Goal: Task Accomplishment & Management: Complete application form

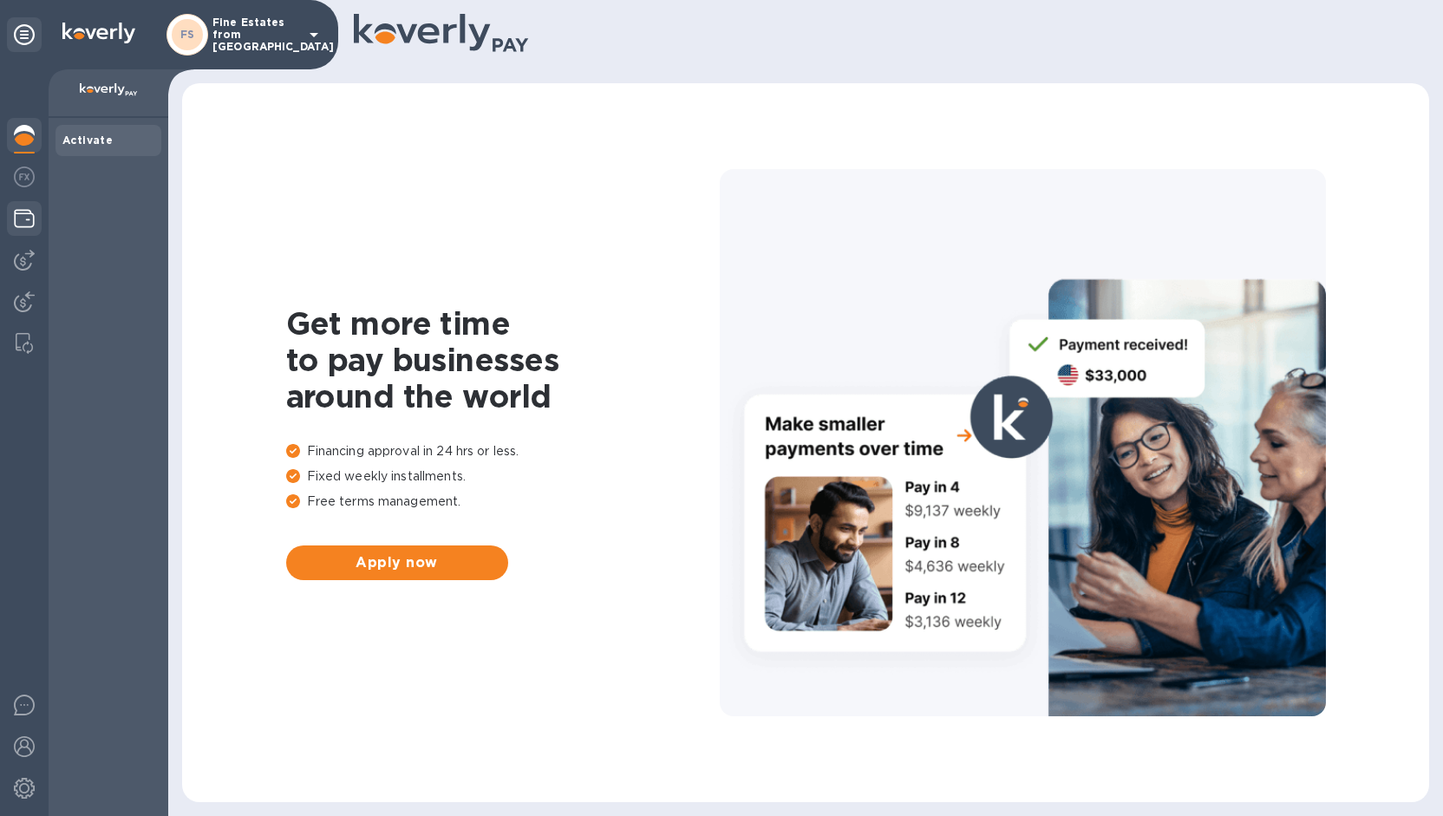
click at [10, 219] on div at bounding box center [24, 220] width 35 height 38
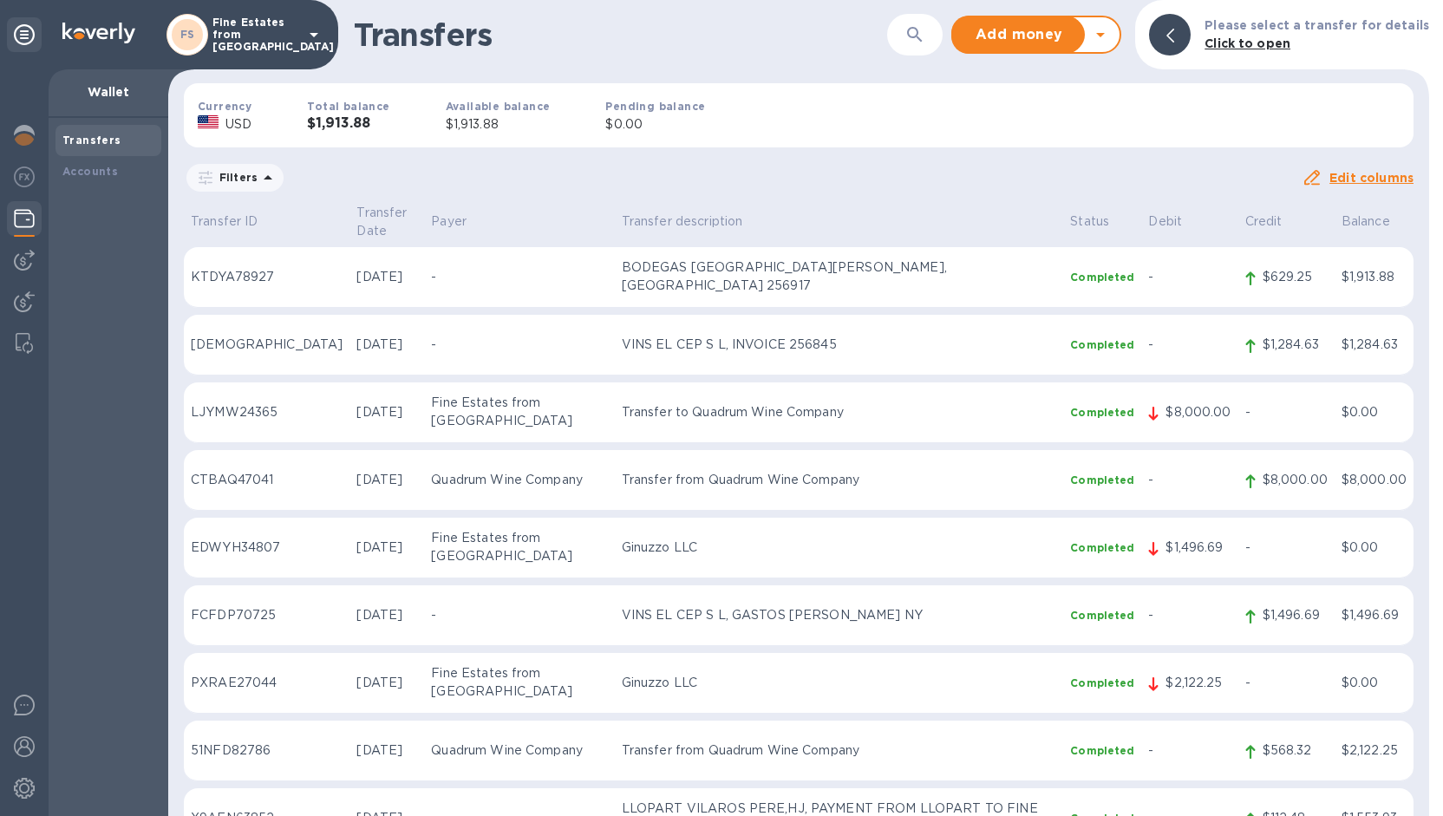
click at [233, 43] on p "Fine Estates from [GEOGRAPHIC_DATA]" at bounding box center [255, 34] width 87 height 36
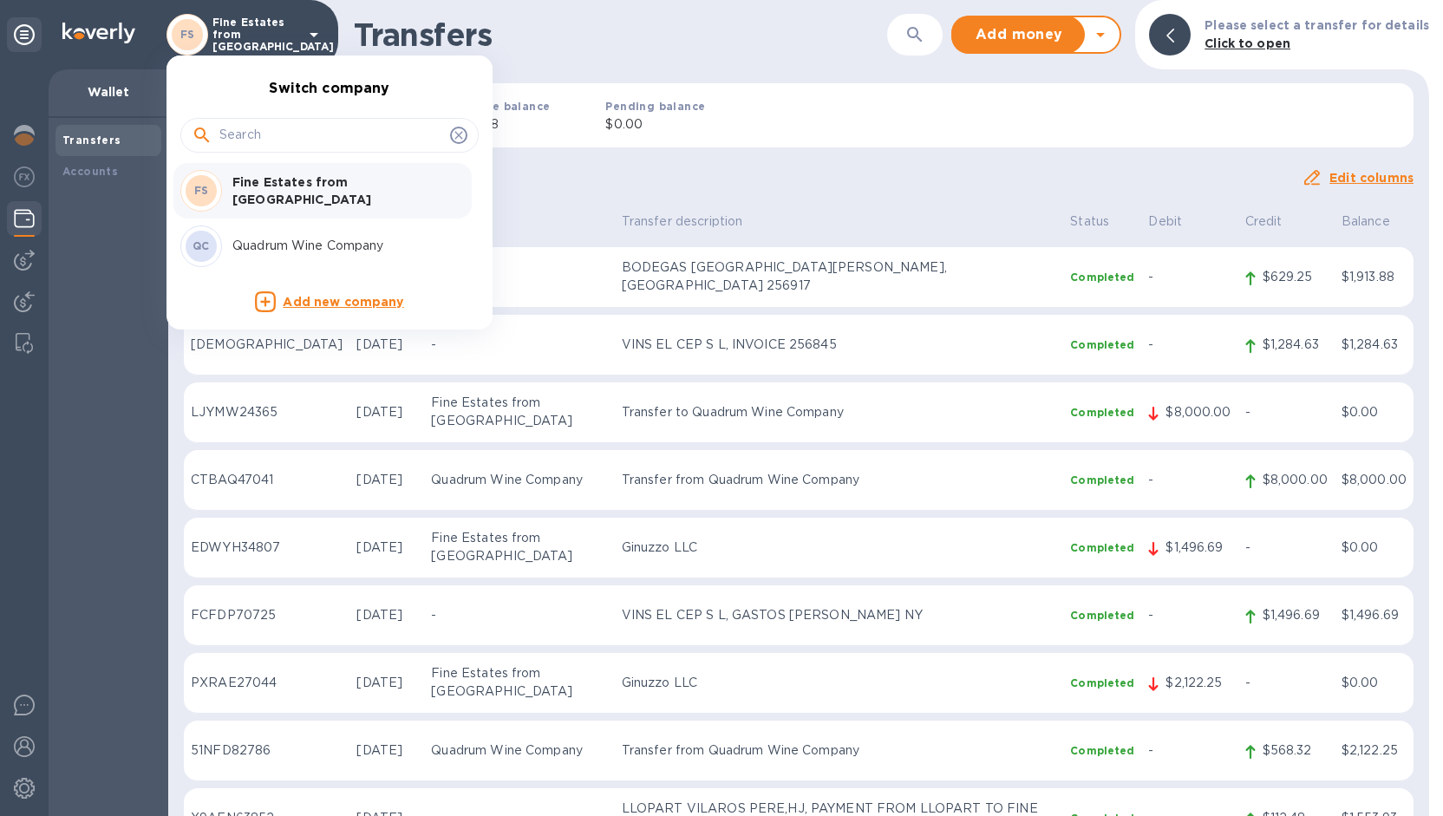
click at [290, 247] on p "Quadrum Wine Company" at bounding box center [341, 246] width 219 height 18
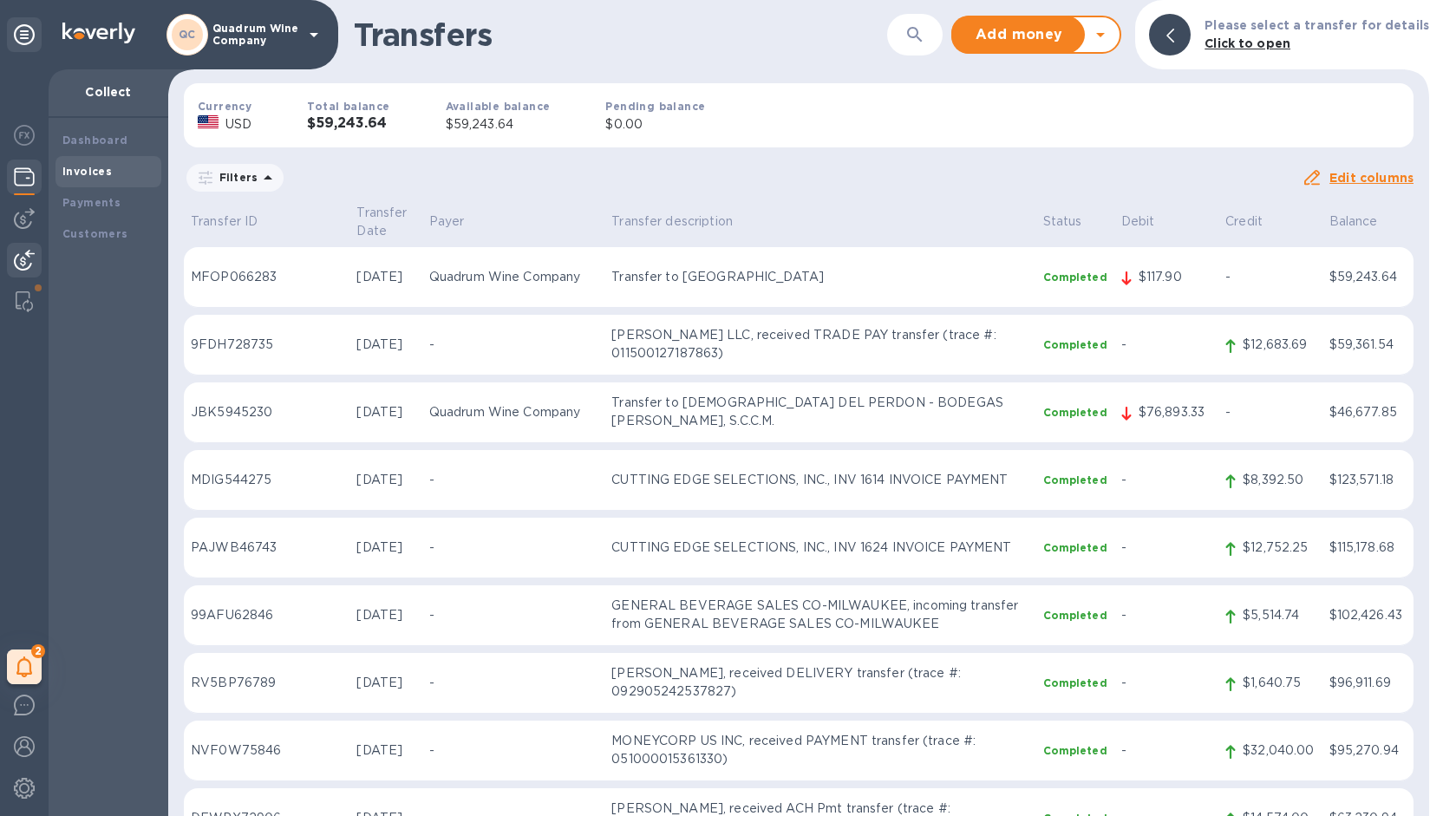
click at [91, 170] on b "Invoices" at bounding box center [86, 171] width 49 height 13
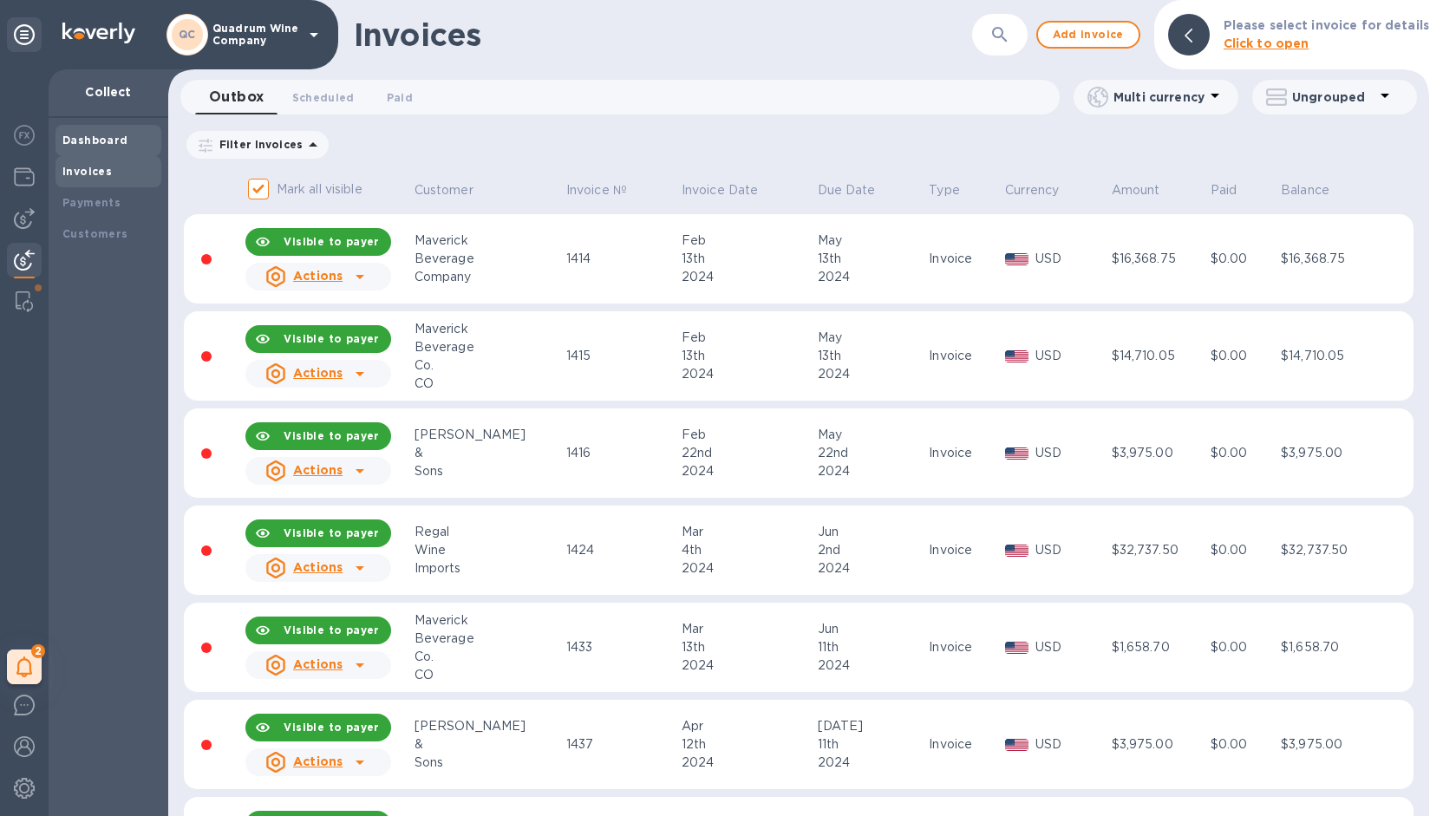
click at [88, 147] on div "Dashboard" at bounding box center [108, 140] width 92 height 17
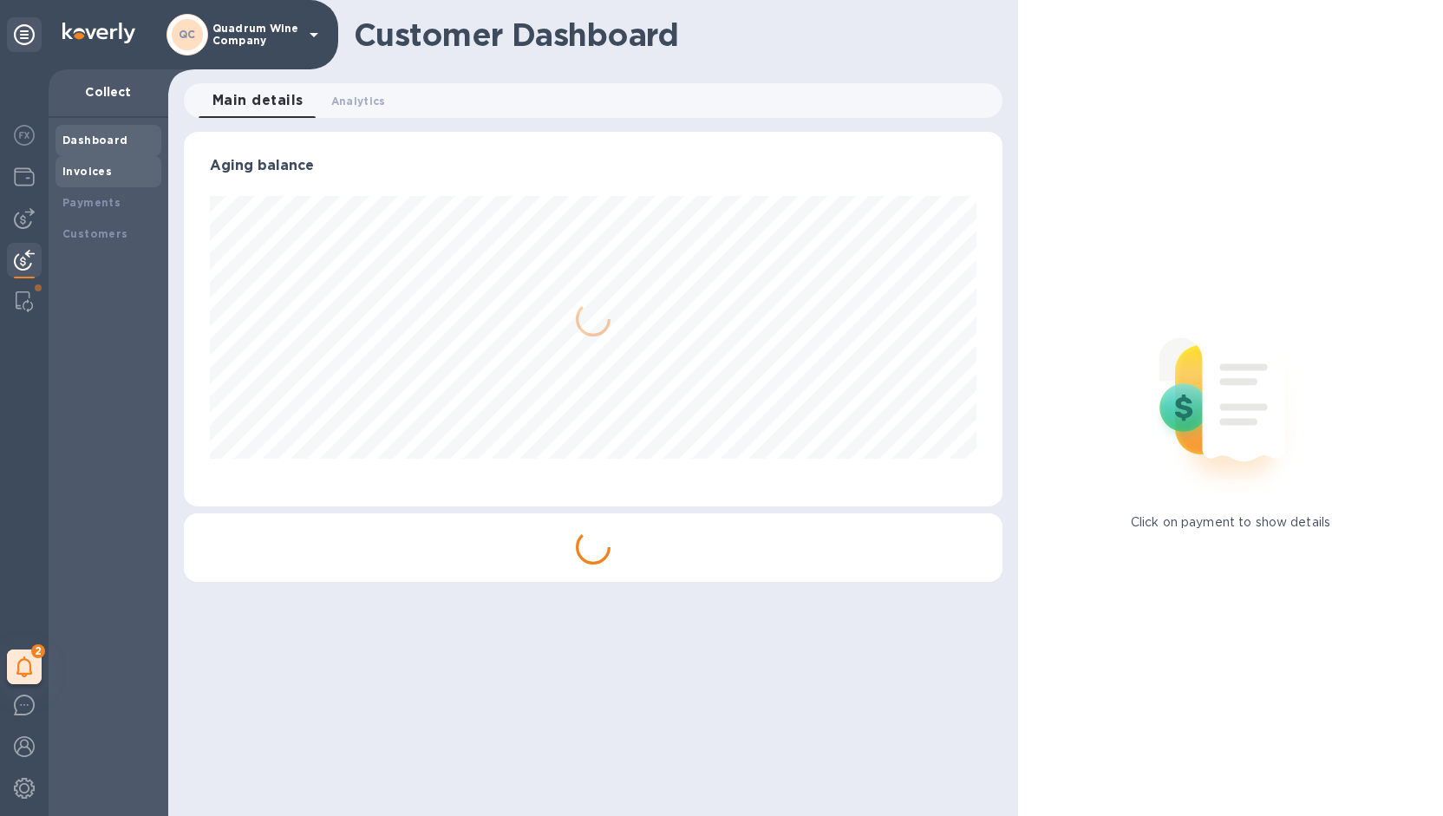
scroll to position [866897, 866459]
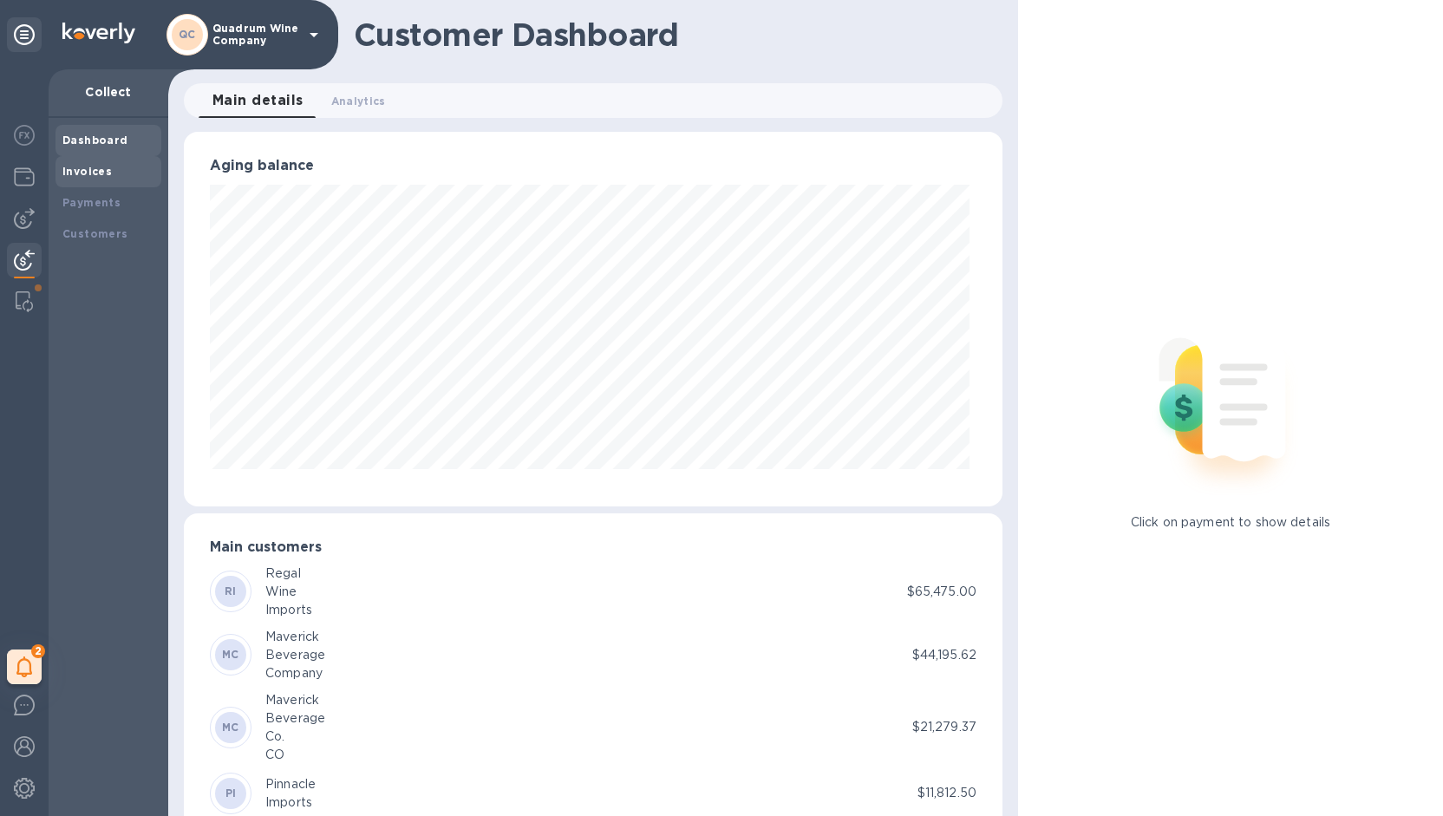
click at [94, 173] on b "Invoices" at bounding box center [86, 171] width 49 height 13
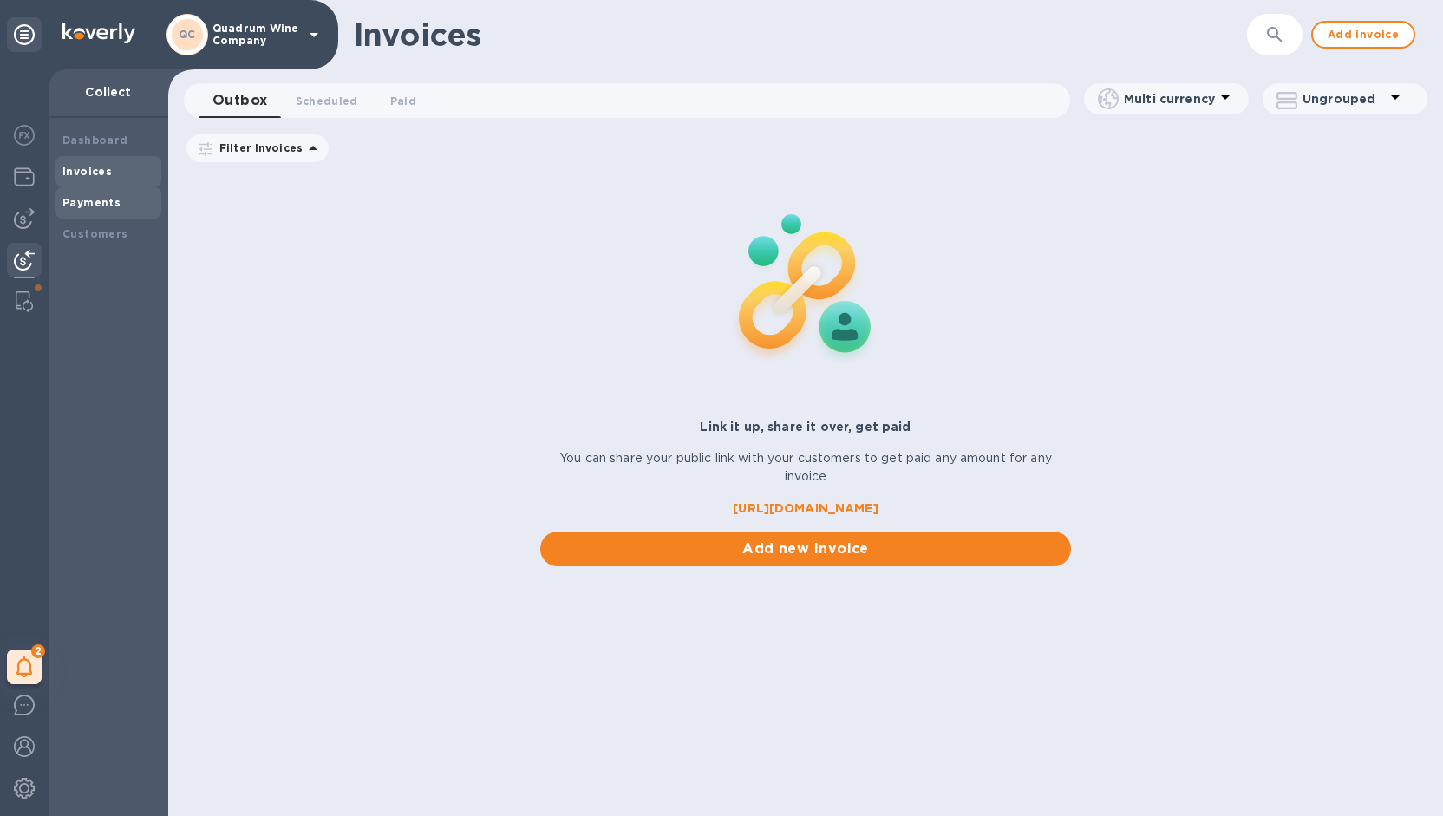
click at [100, 204] on b "Payments" at bounding box center [91, 202] width 58 height 13
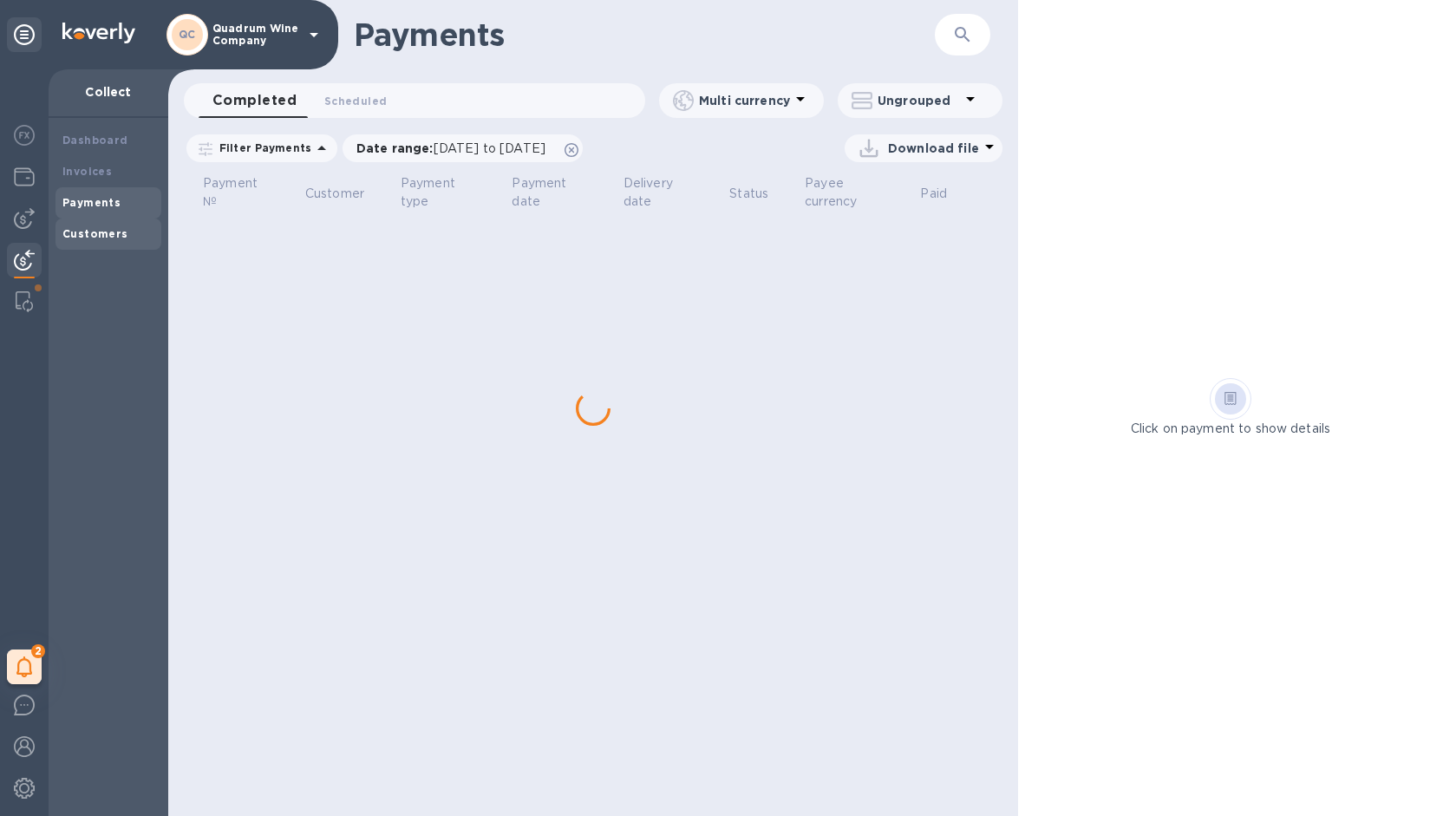
click at [103, 229] on b "Customers" at bounding box center [95, 233] width 66 height 13
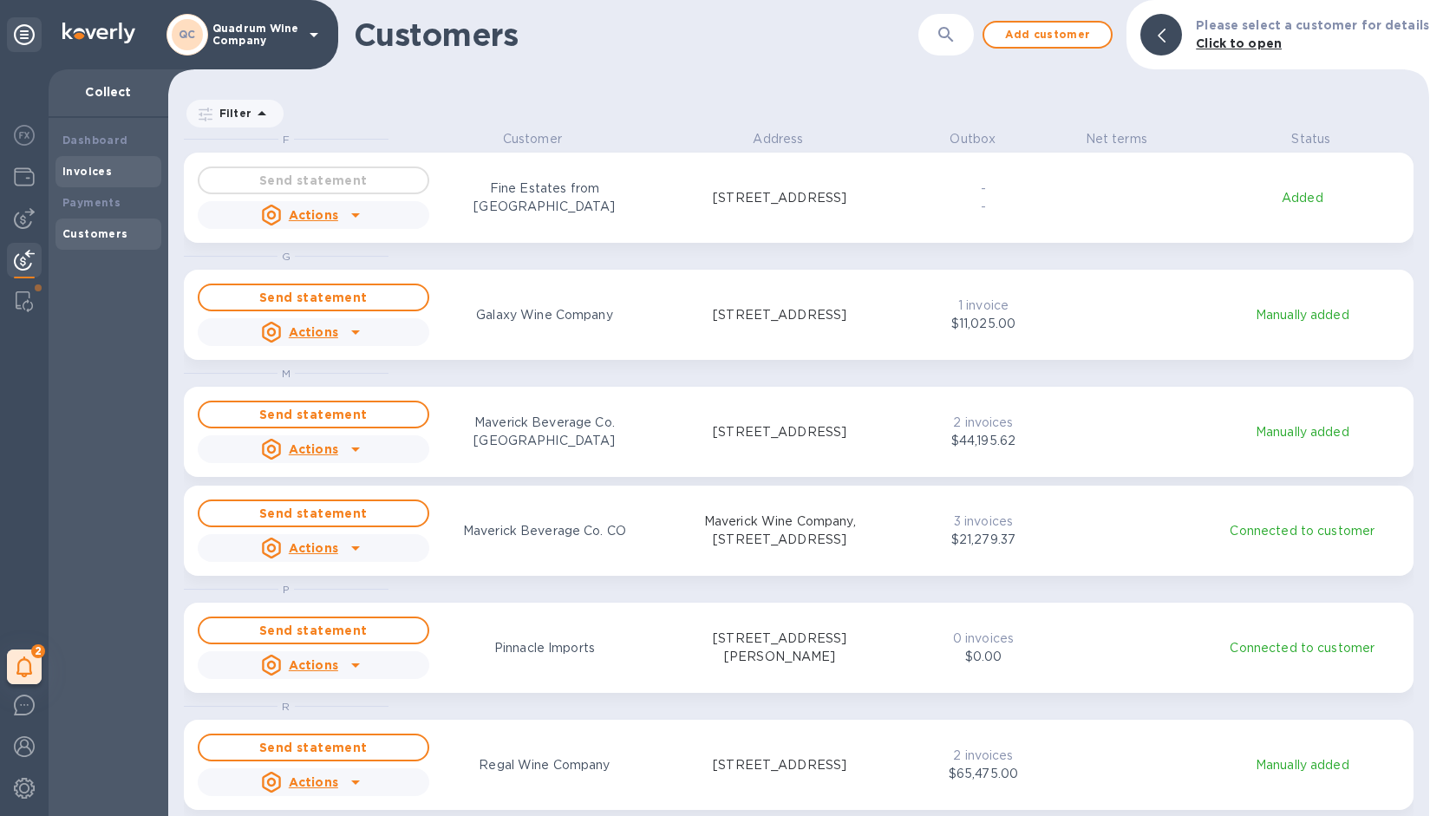
scroll to position [672, 1254]
click at [92, 184] on div "Invoices" at bounding box center [109, 171] width 106 height 31
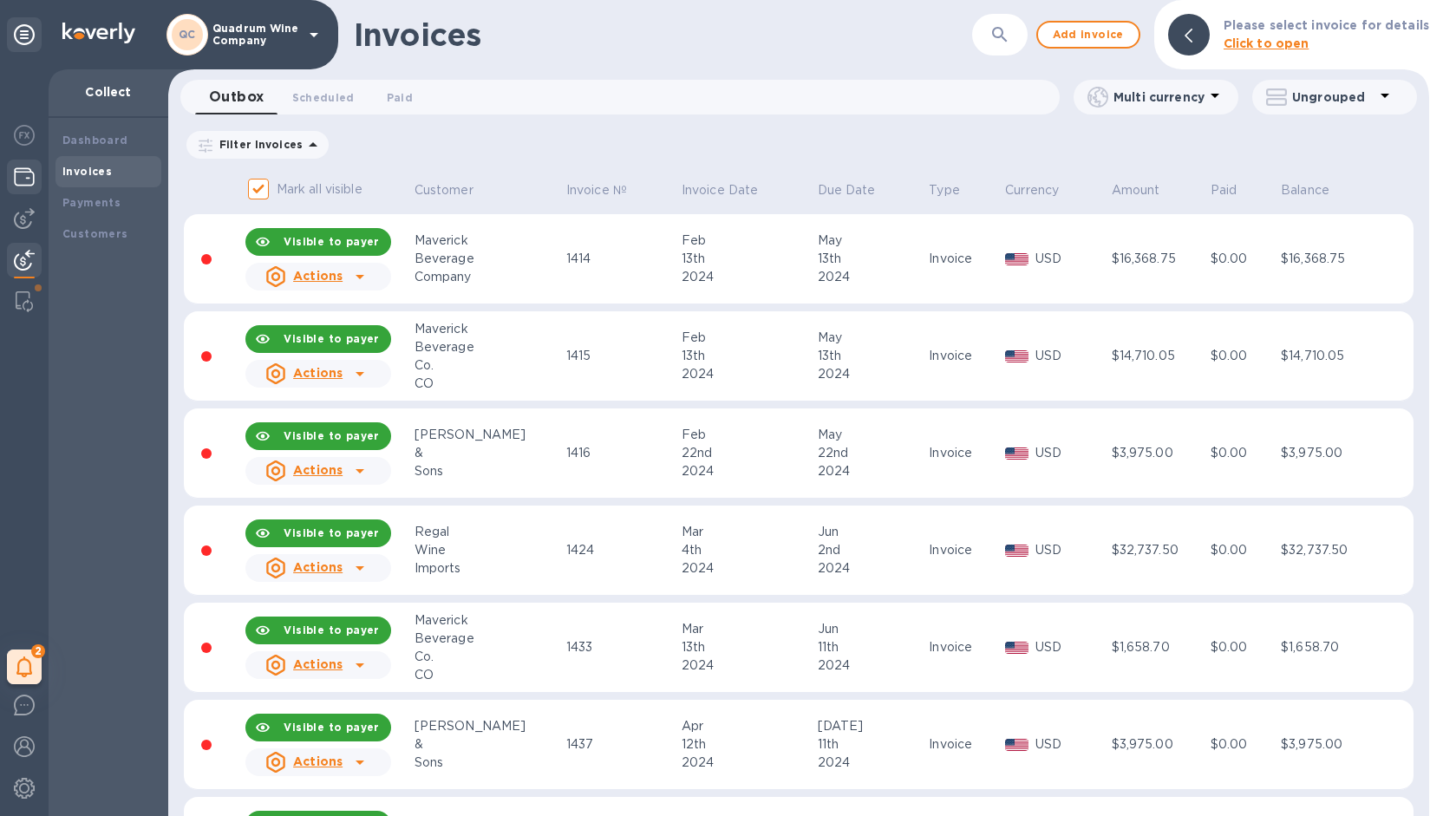
click at [12, 176] on div at bounding box center [24, 179] width 35 height 38
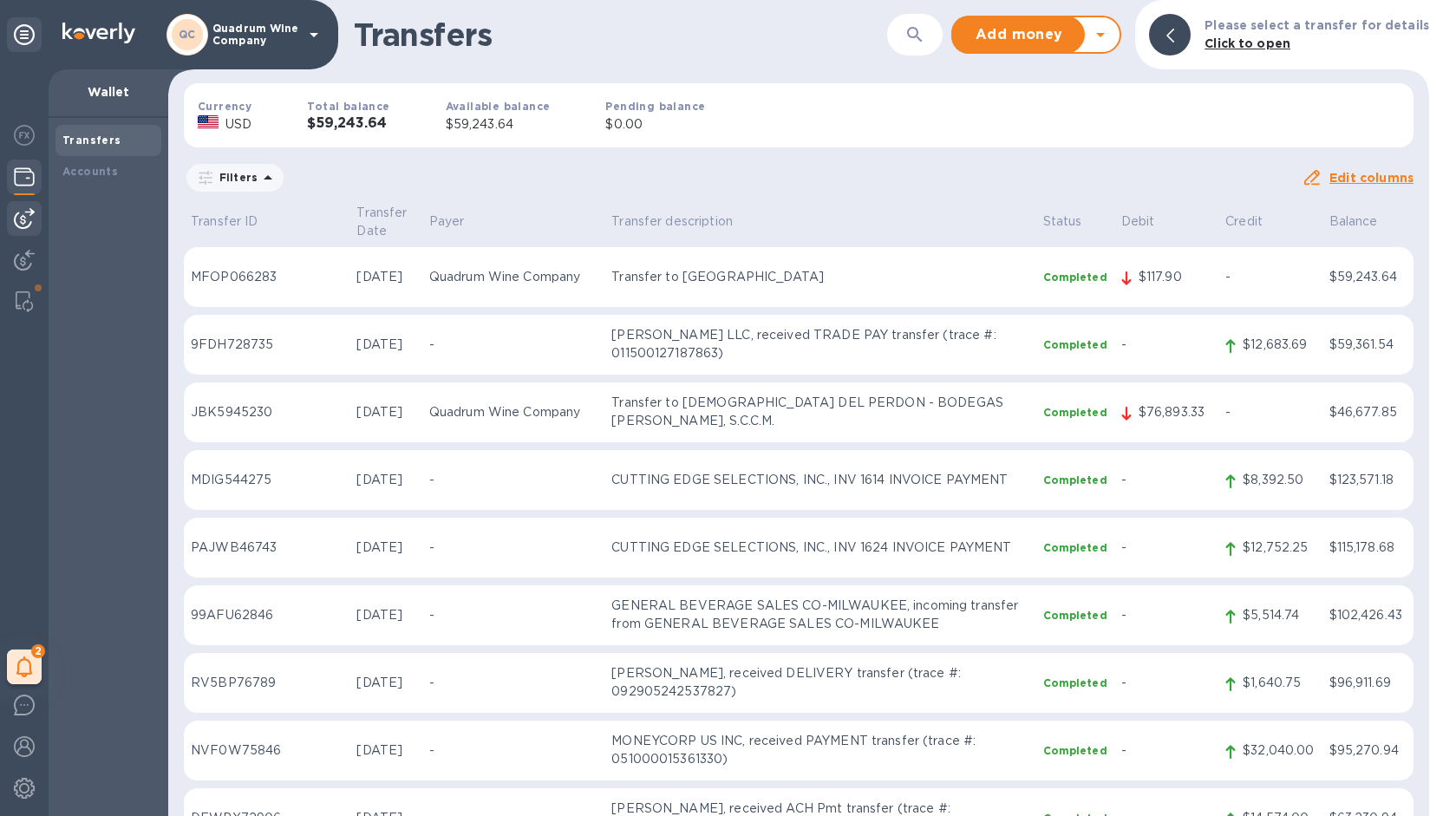
click at [26, 232] on div at bounding box center [24, 218] width 35 height 35
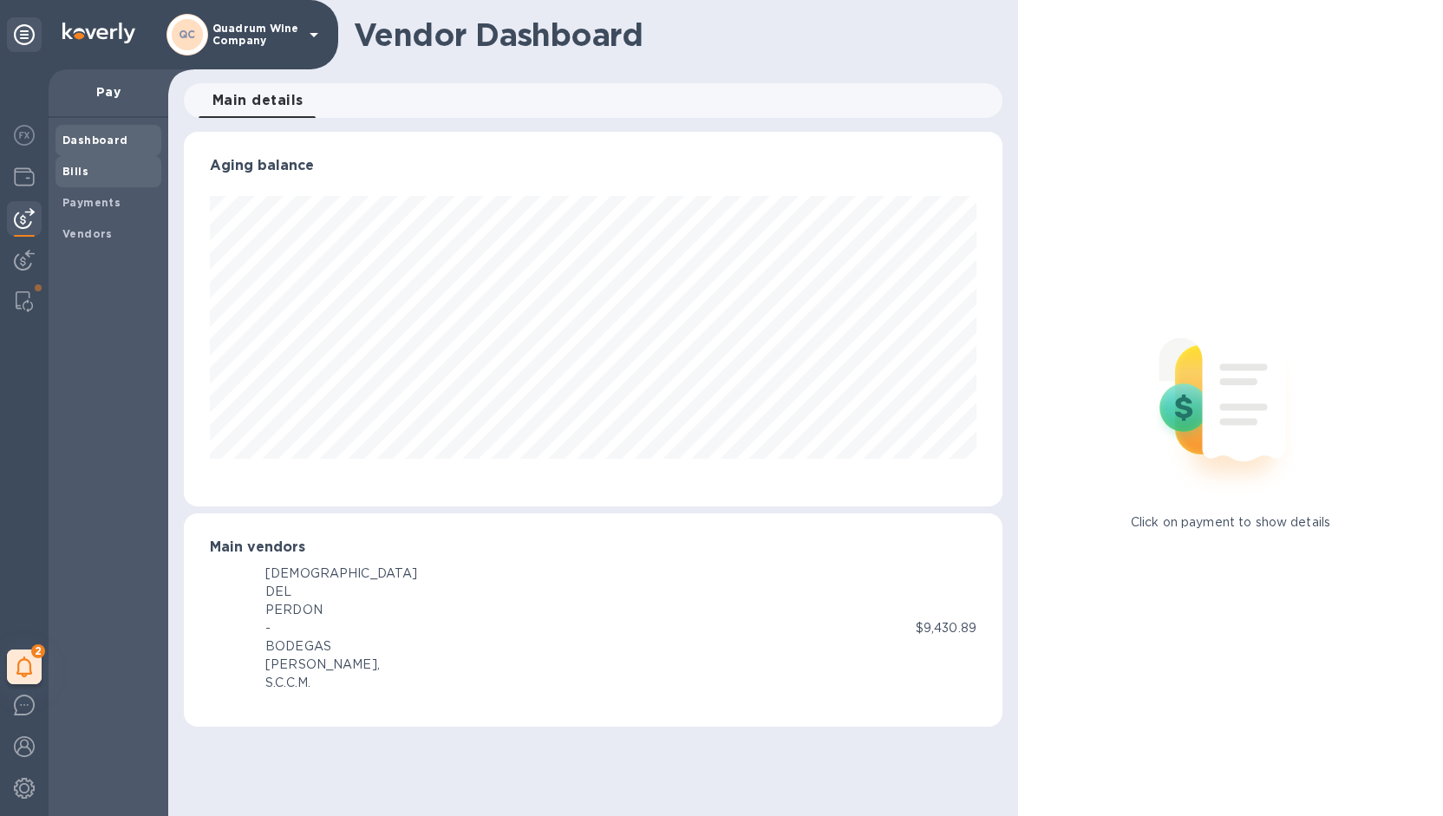
scroll to position [375, 819]
click at [79, 172] on b "Bills" at bounding box center [75, 171] width 26 height 13
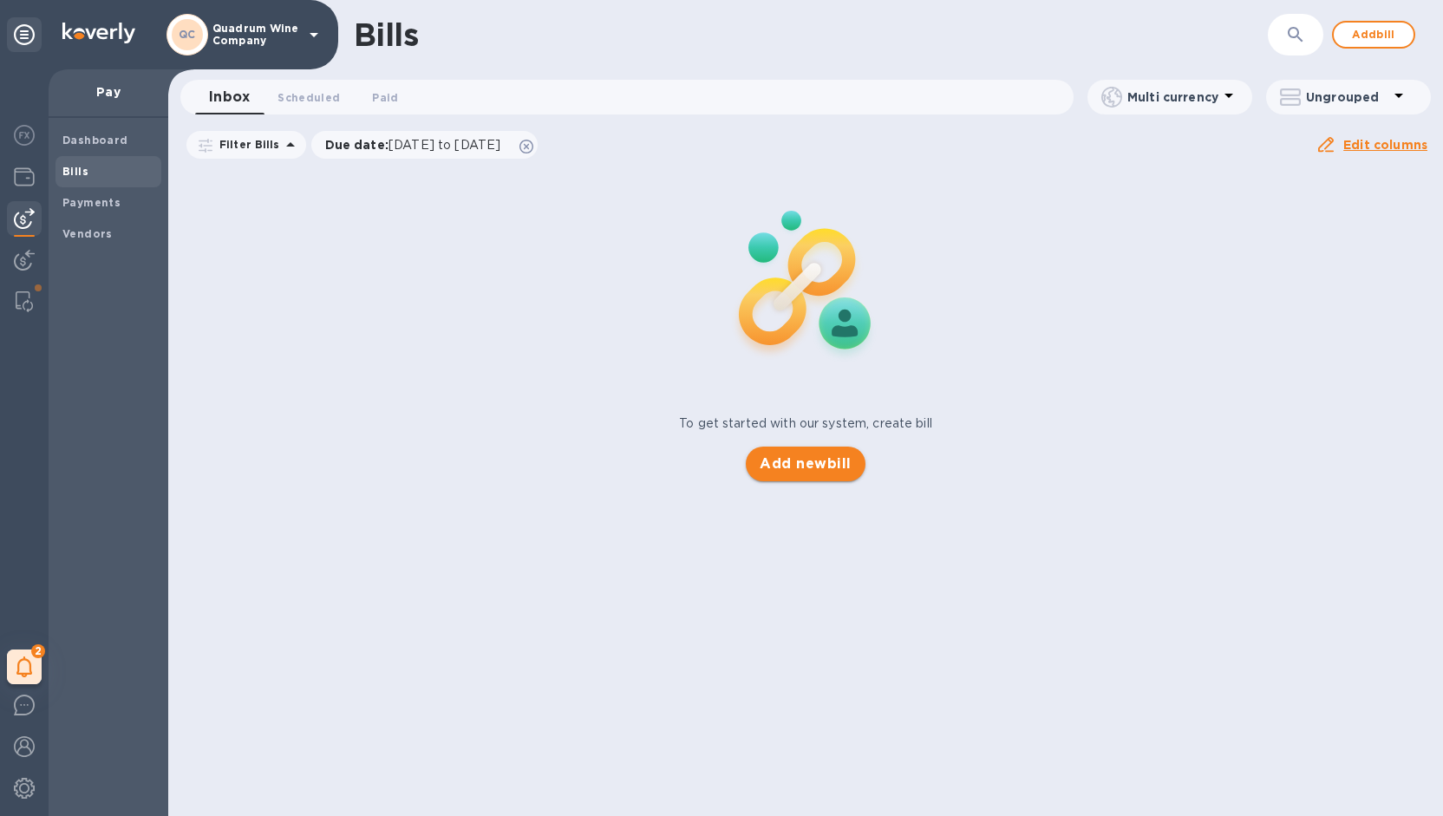
click at [787, 479] on button "Add new bill" at bounding box center [805, 464] width 119 height 35
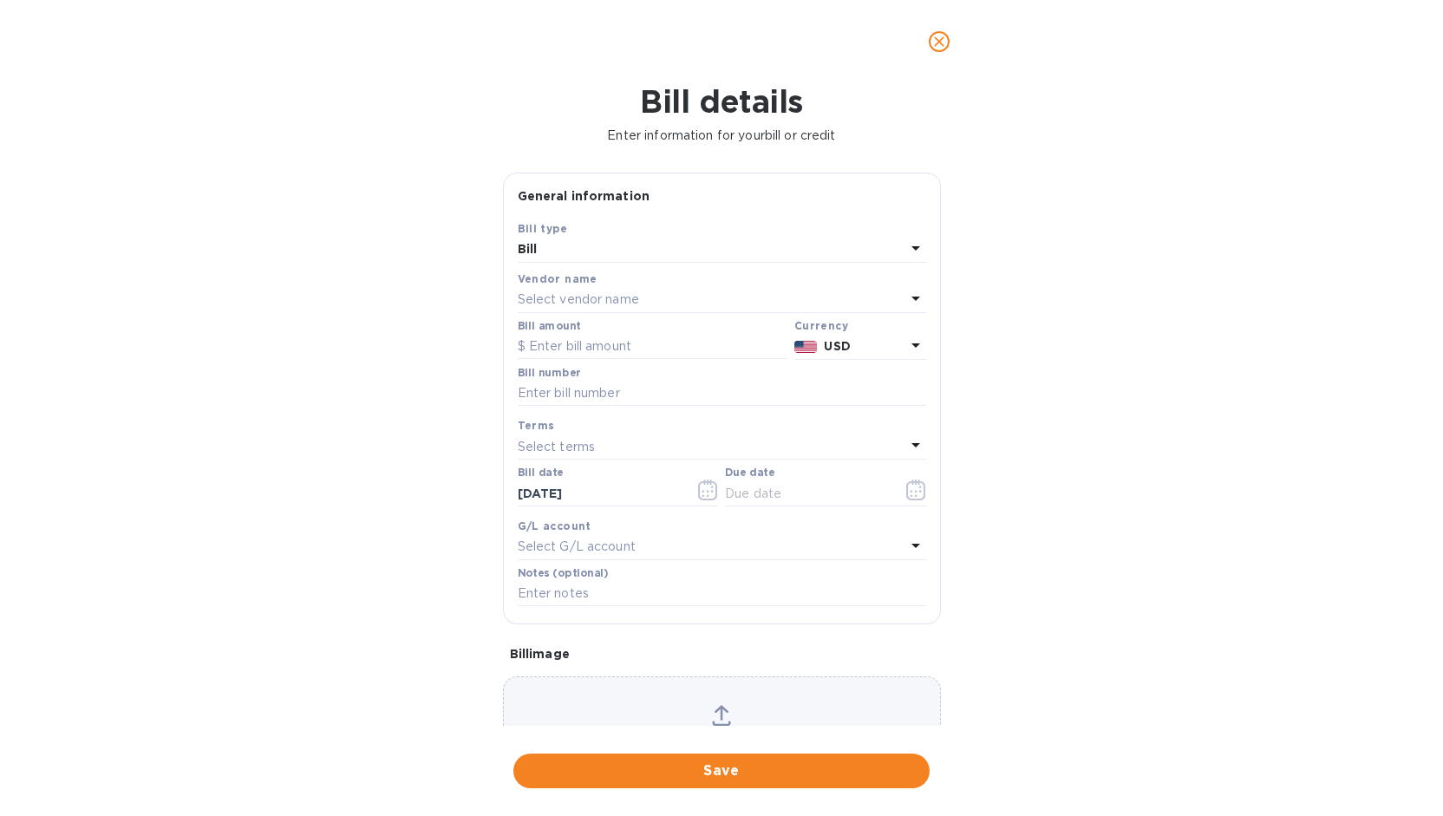
click at [582, 295] on p "Select vendor name" at bounding box center [578, 300] width 121 height 18
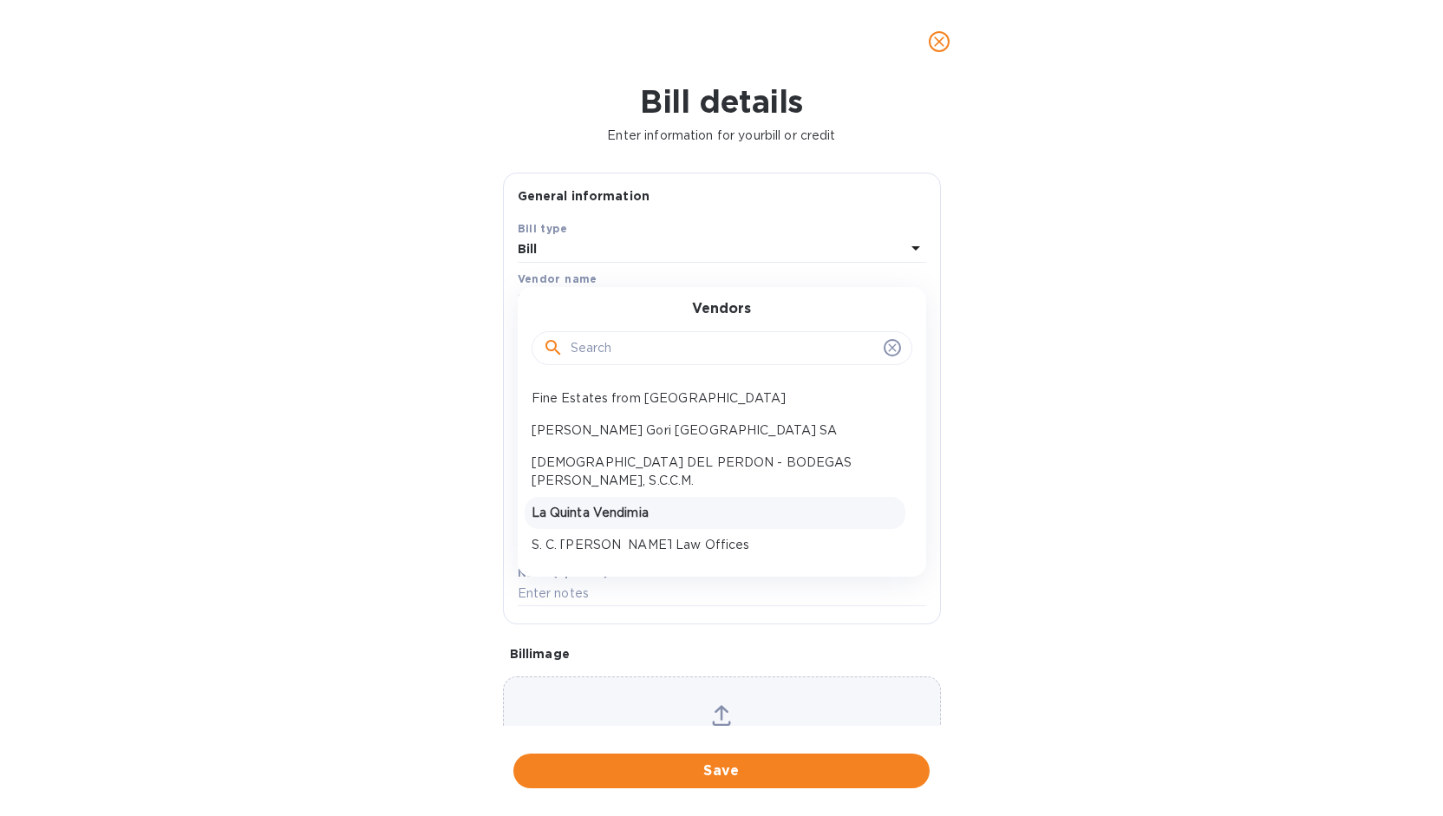
scroll to position [9, 0]
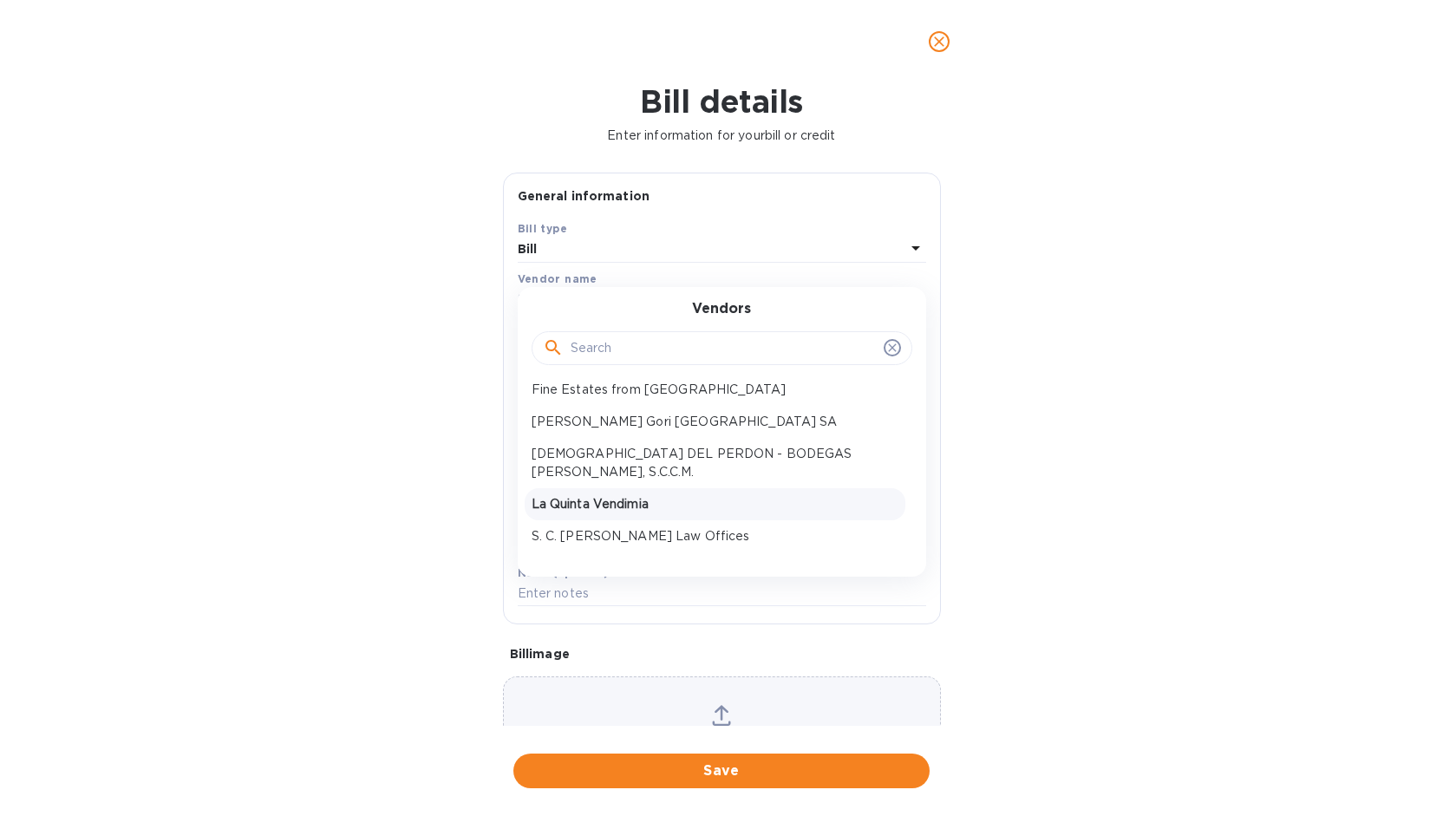
click at [664, 495] on p "La Quinta Vendimia" at bounding box center [715, 504] width 367 height 18
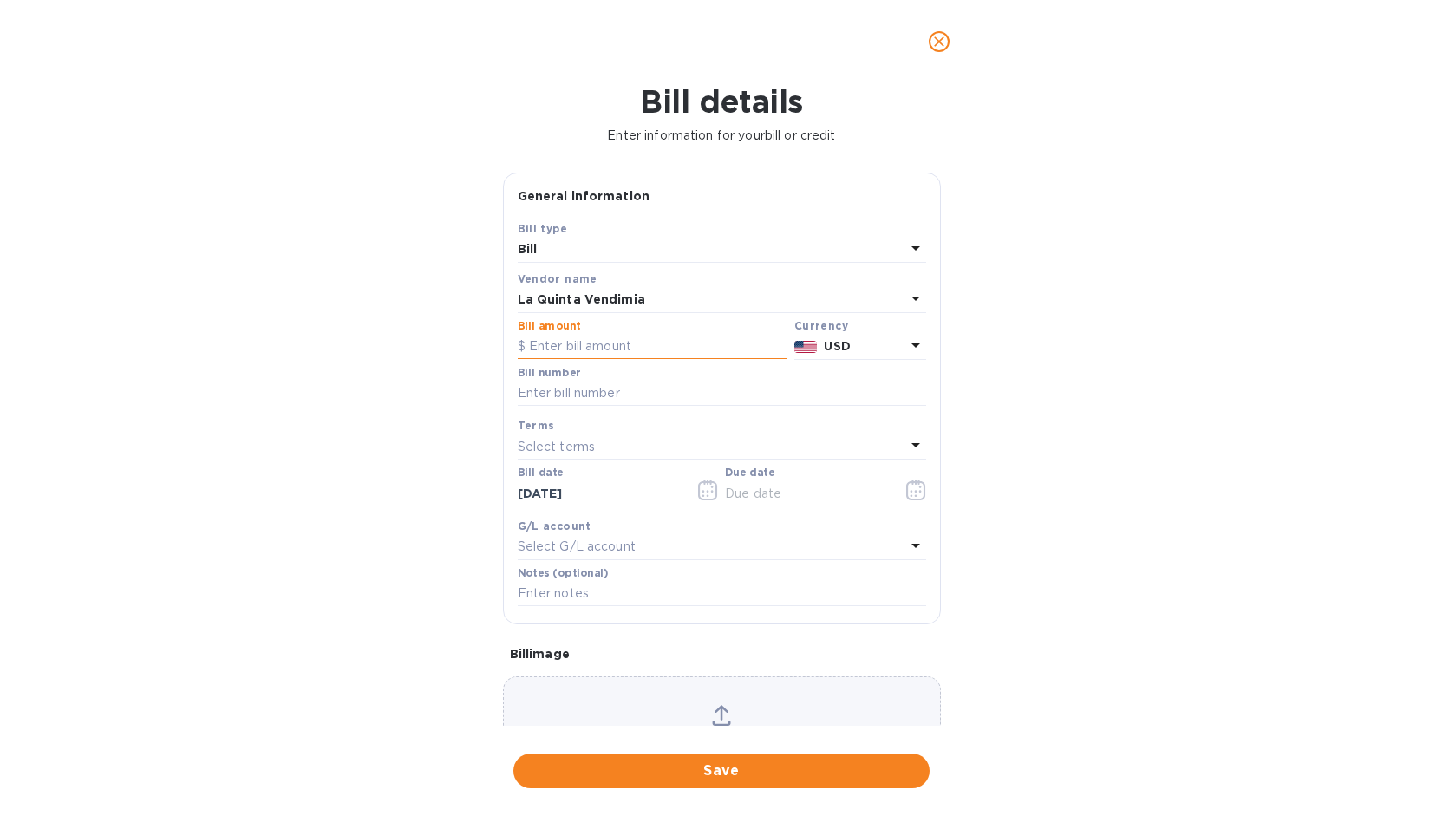
click at [552, 347] on input "text" at bounding box center [653, 347] width 270 height 26
drag, startPoint x: 593, startPoint y: 339, endPoint x: 494, endPoint y: 336, distance: 98.9
click at [494, 336] on div "General information Save Bill type Bill Vendor name La Quinta Vendimia Bill amo…" at bounding box center [721, 449] width 455 height 553
type input "35,950"
click at [905, 348] on icon at bounding box center [915, 345] width 21 height 21
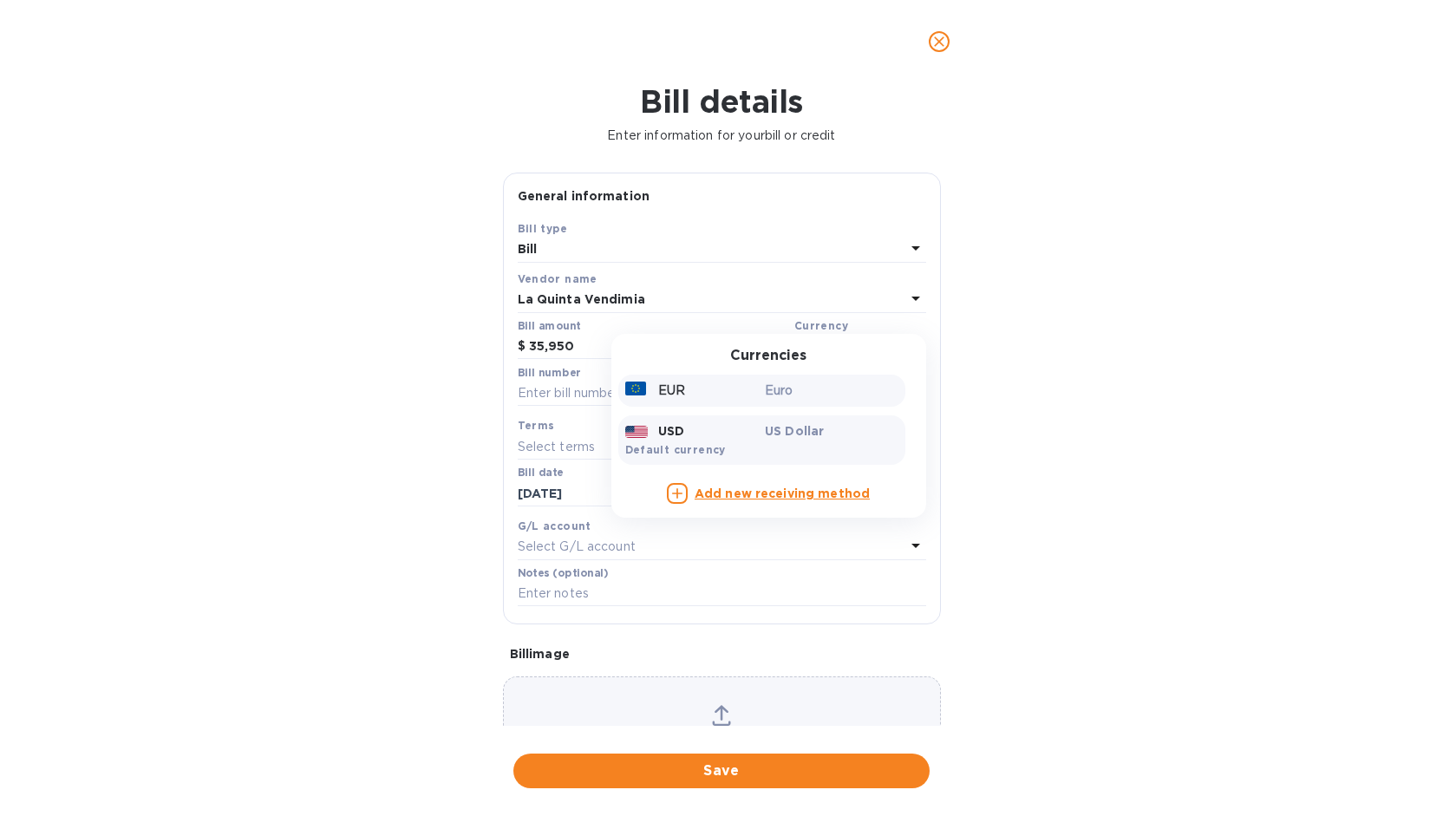
click at [780, 396] on p "Euro" at bounding box center [832, 391] width 134 height 18
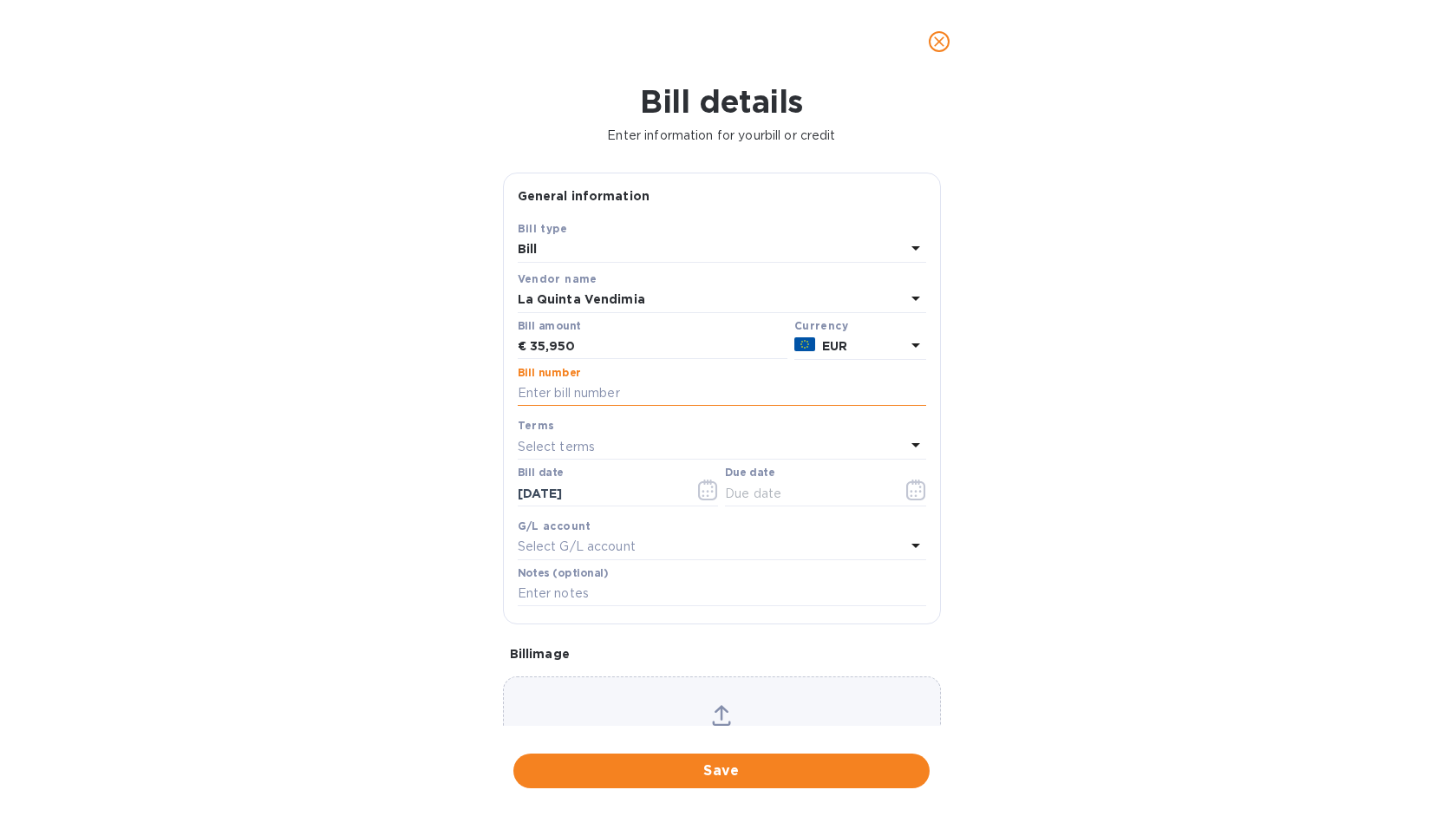
click at [576, 389] on input "text" at bounding box center [722, 394] width 408 height 26
click at [600, 390] on input "text" at bounding box center [722, 394] width 408 height 26
paste input "F"
click at [548, 394] on input "F24_017" at bounding box center [722, 394] width 408 height 26
click at [614, 373] on div "Bill number F25_017" at bounding box center [722, 387] width 408 height 40
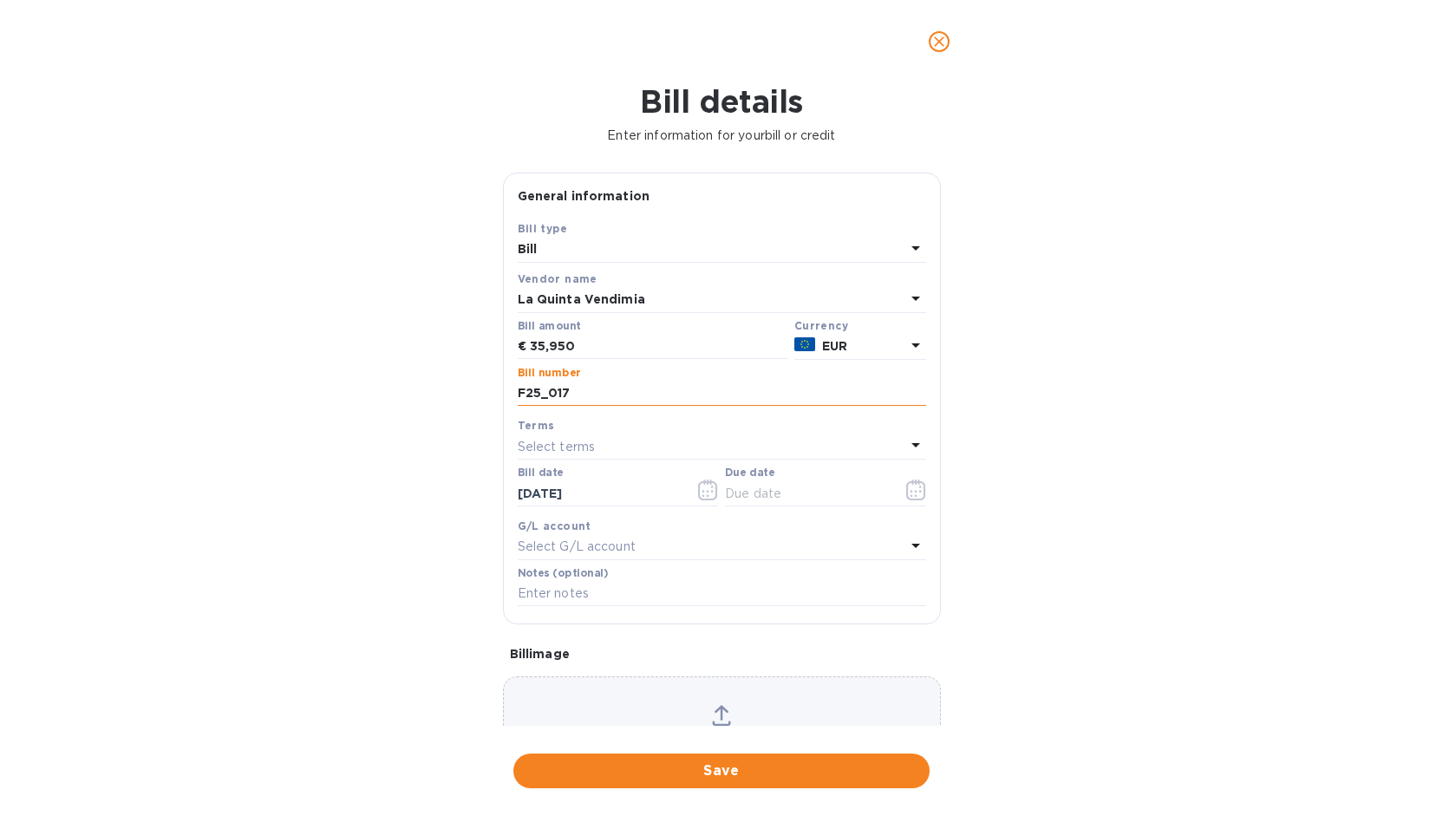
click at [607, 386] on input "F25_017" at bounding box center [722, 394] width 408 height 26
type input "F25_017B"
click at [618, 436] on div "Select terms" at bounding box center [712, 447] width 388 height 24
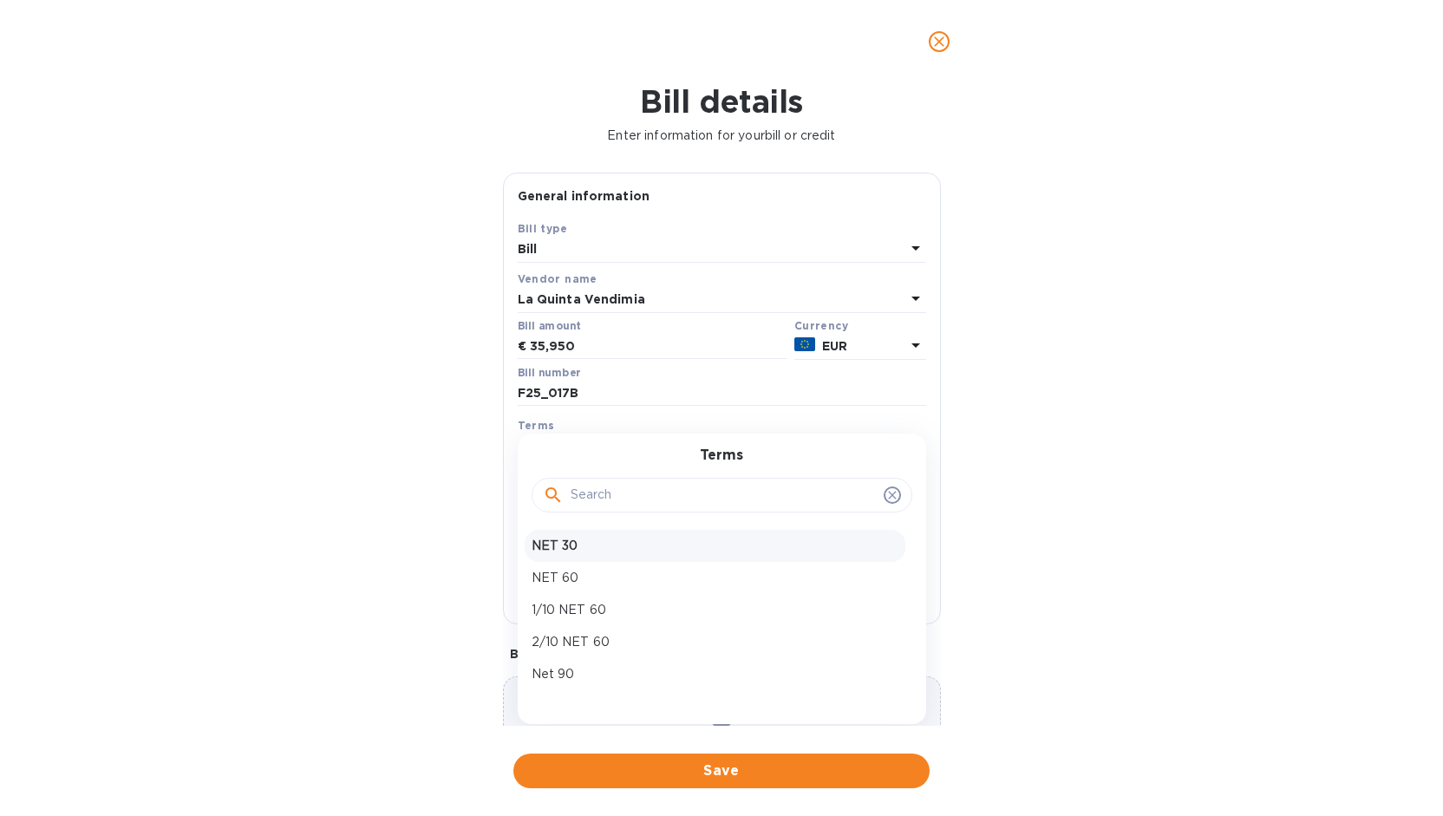
click at [598, 538] on p "NET 30" at bounding box center [715, 546] width 367 height 18
type input "[DATE]"
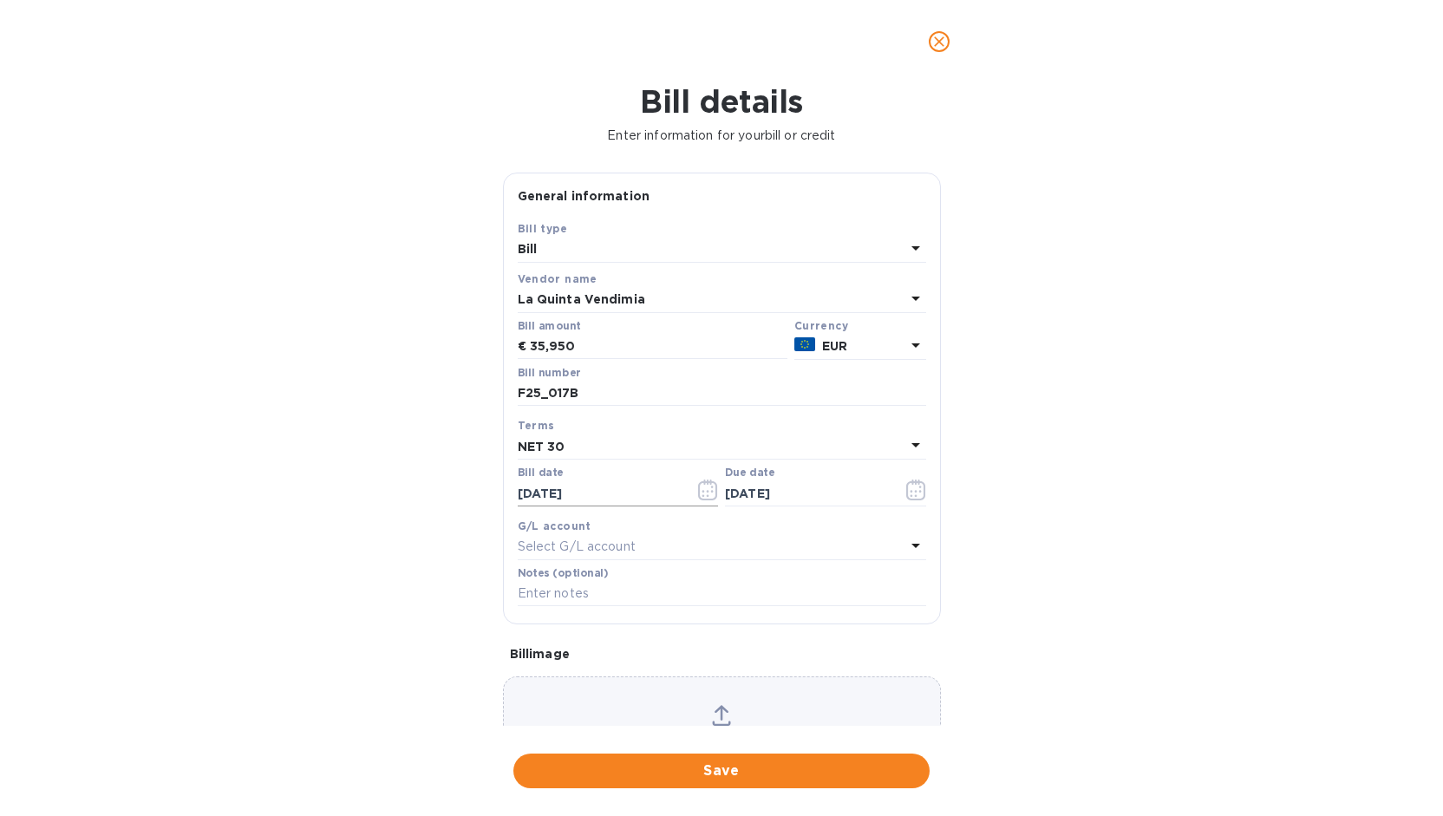
click at [597, 500] on input "[DATE]" at bounding box center [600, 493] width 164 height 26
click at [698, 493] on icon "button" at bounding box center [708, 490] width 20 height 21
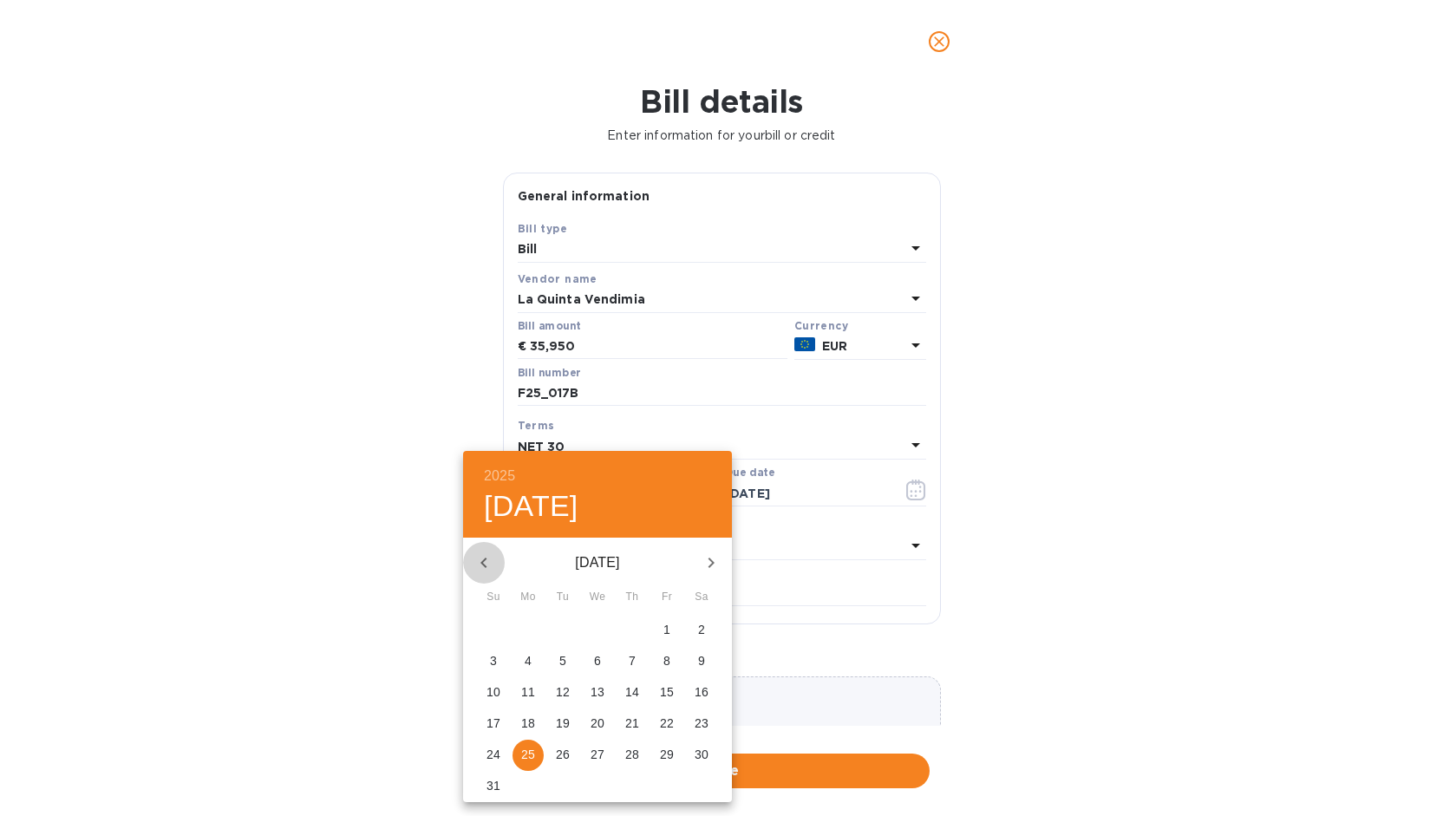
click at [491, 558] on icon "button" at bounding box center [484, 562] width 21 height 21
drag, startPoint x: 563, startPoint y: 624, endPoint x: 755, endPoint y: 526, distance: 216.0
click at [563, 624] on p "1" at bounding box center [562, 629] width 7 height 17
type input "[DATE]"
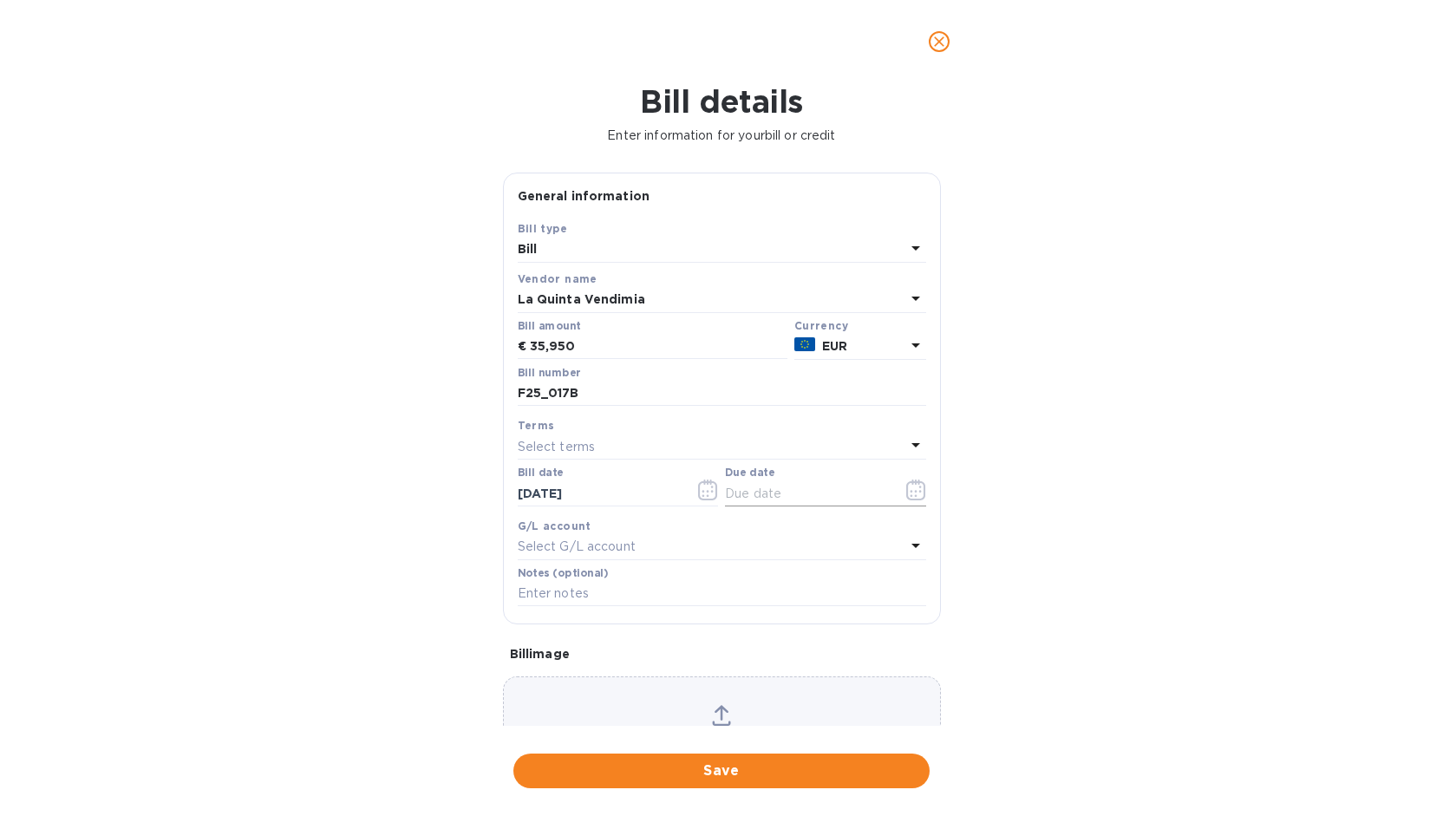
click at [918, 489] on icon "button" at bounding box center [915, 490] width 19 height 21
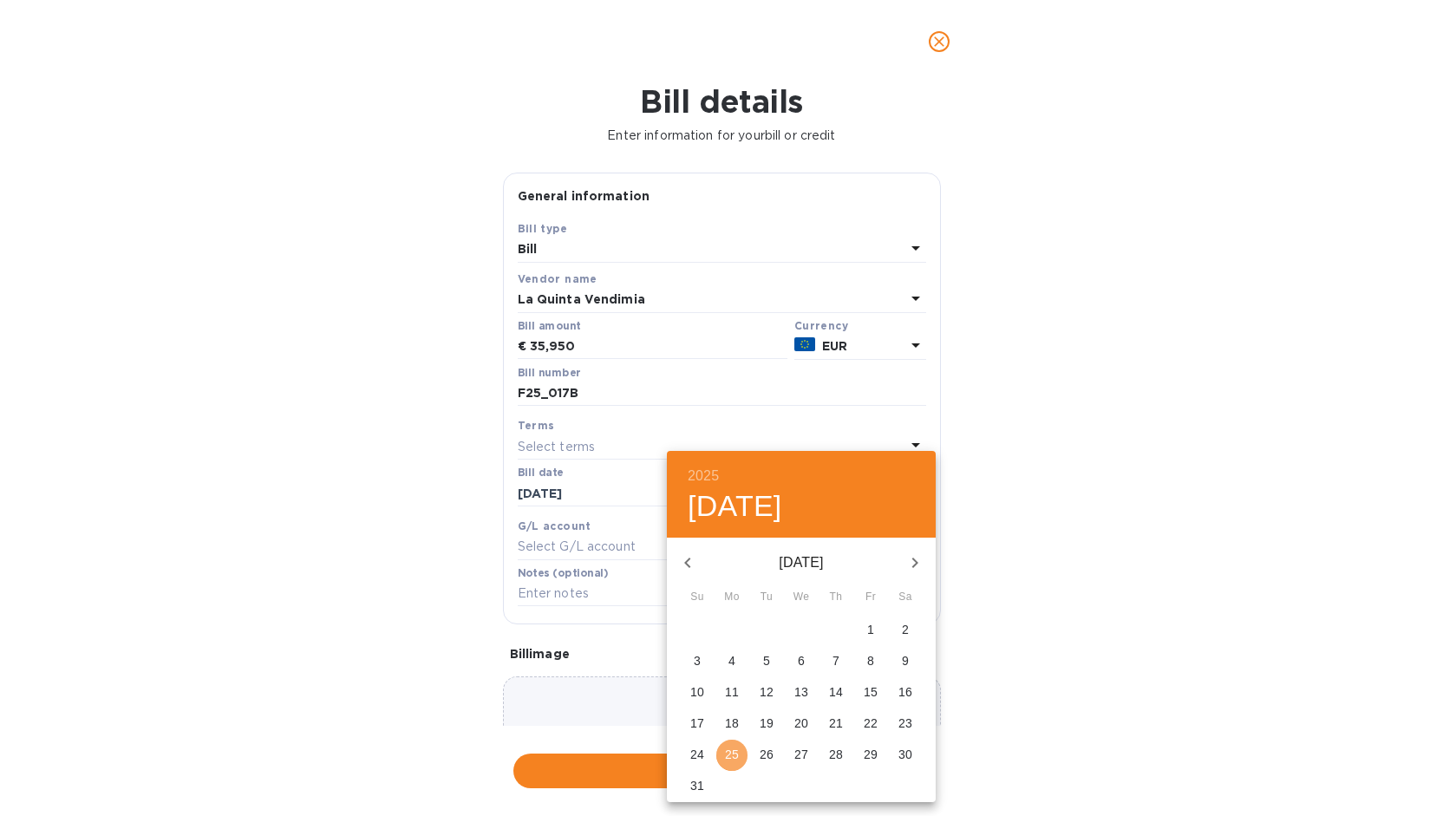
click at [729, 750] on p "25" at bounding box center [732, 754] width 14 height 17
type input "[DATE]"
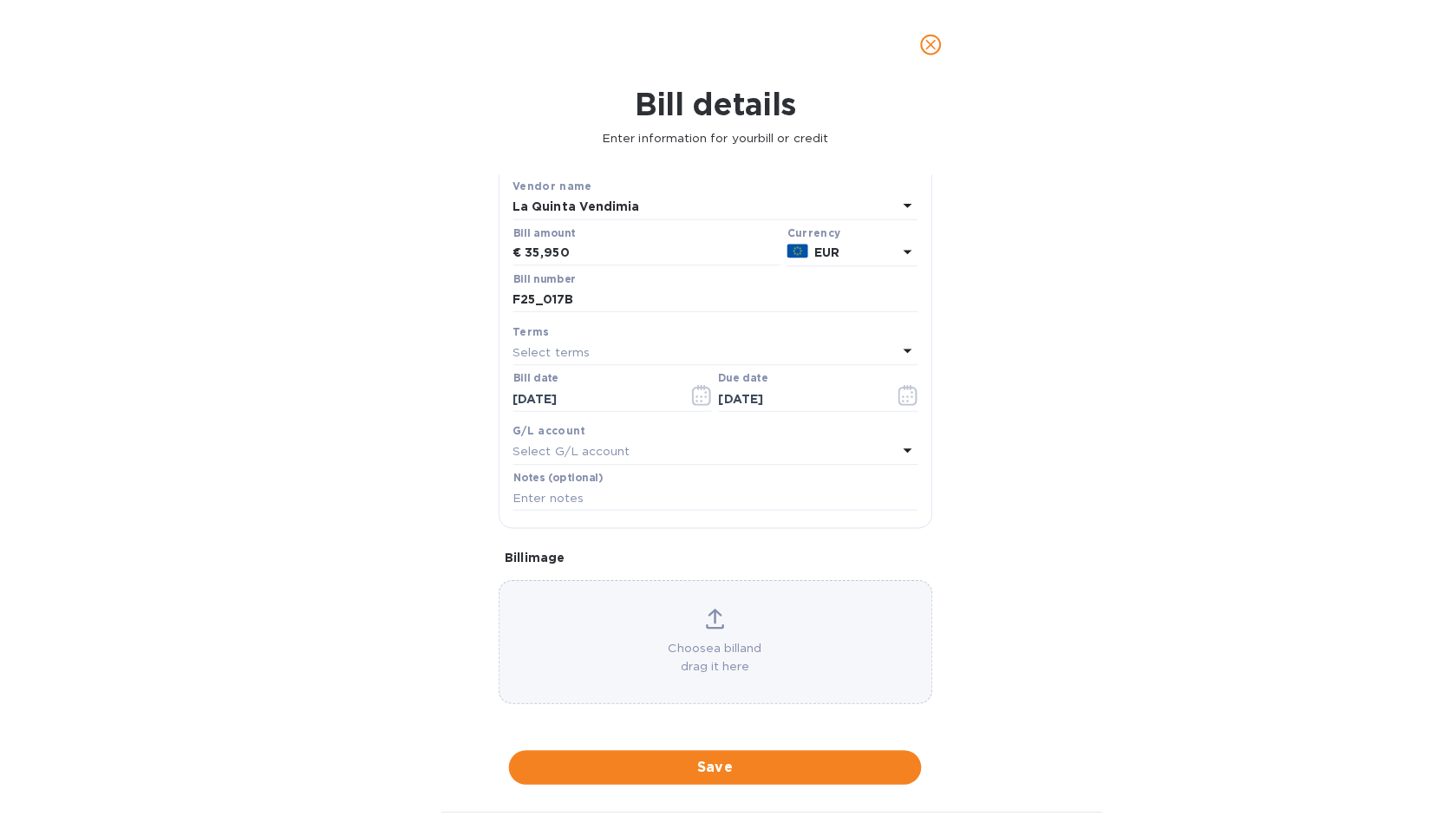
scroll to position [95, 0]
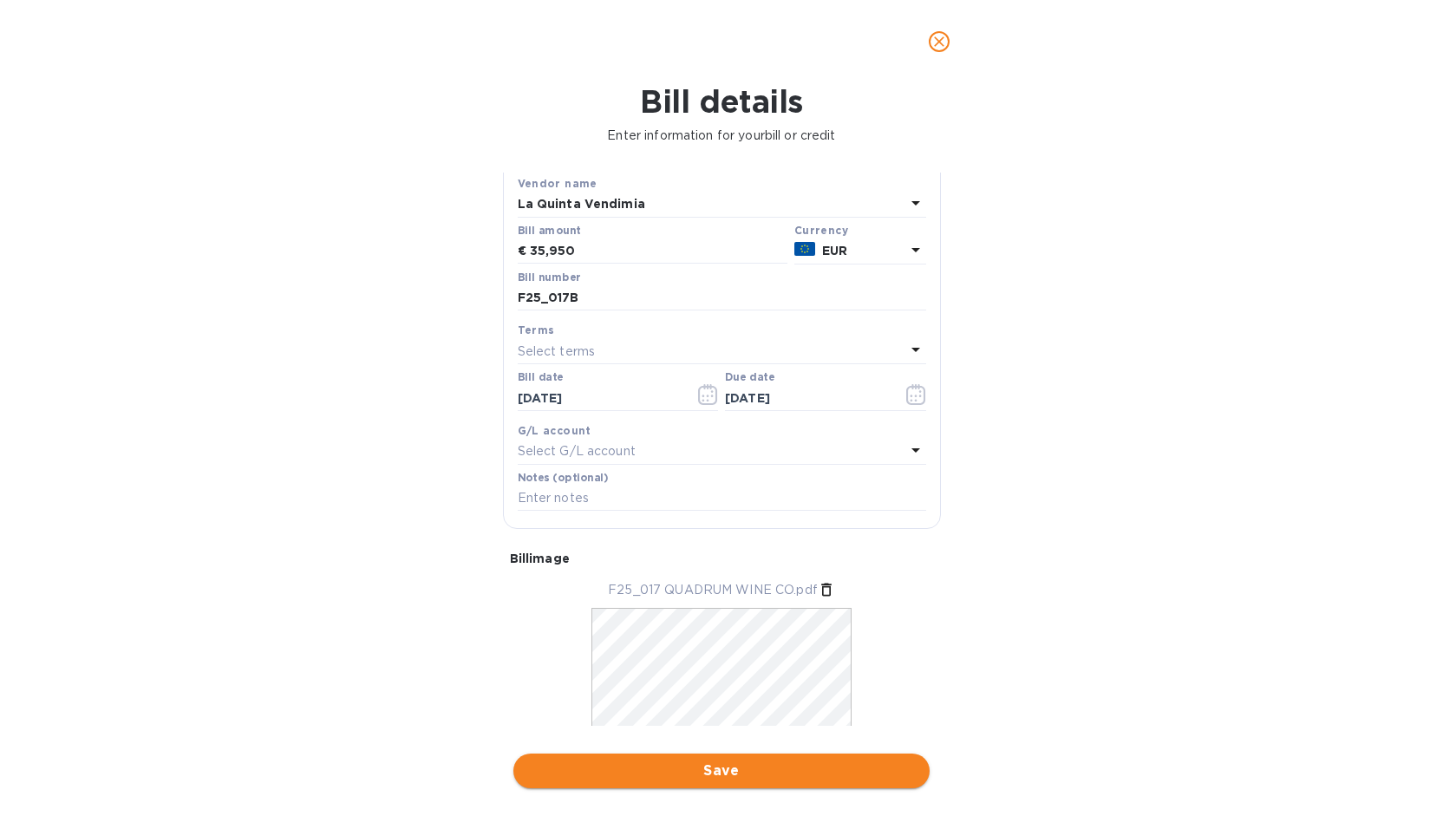
click at [660, 773] on span "Save" at bounding box center [721, 771] width 389 height 21
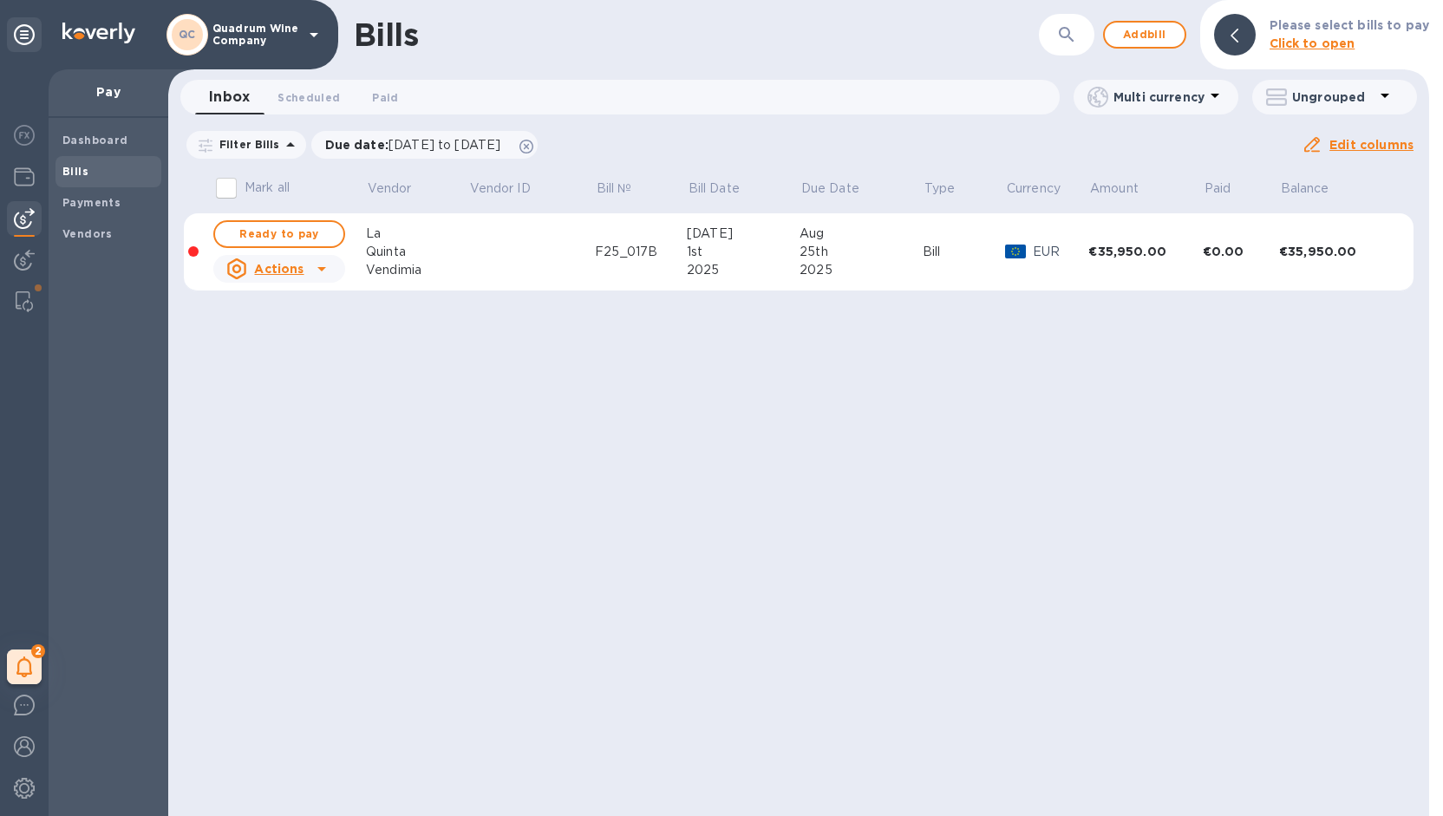
click at [319, 270] on icon at bounding box center [321, 269] width 9 height 4
click at [269, 232] on span "Ready to pay" at bounding box center [279, 234] width 101 height 21
checkbox input "true"
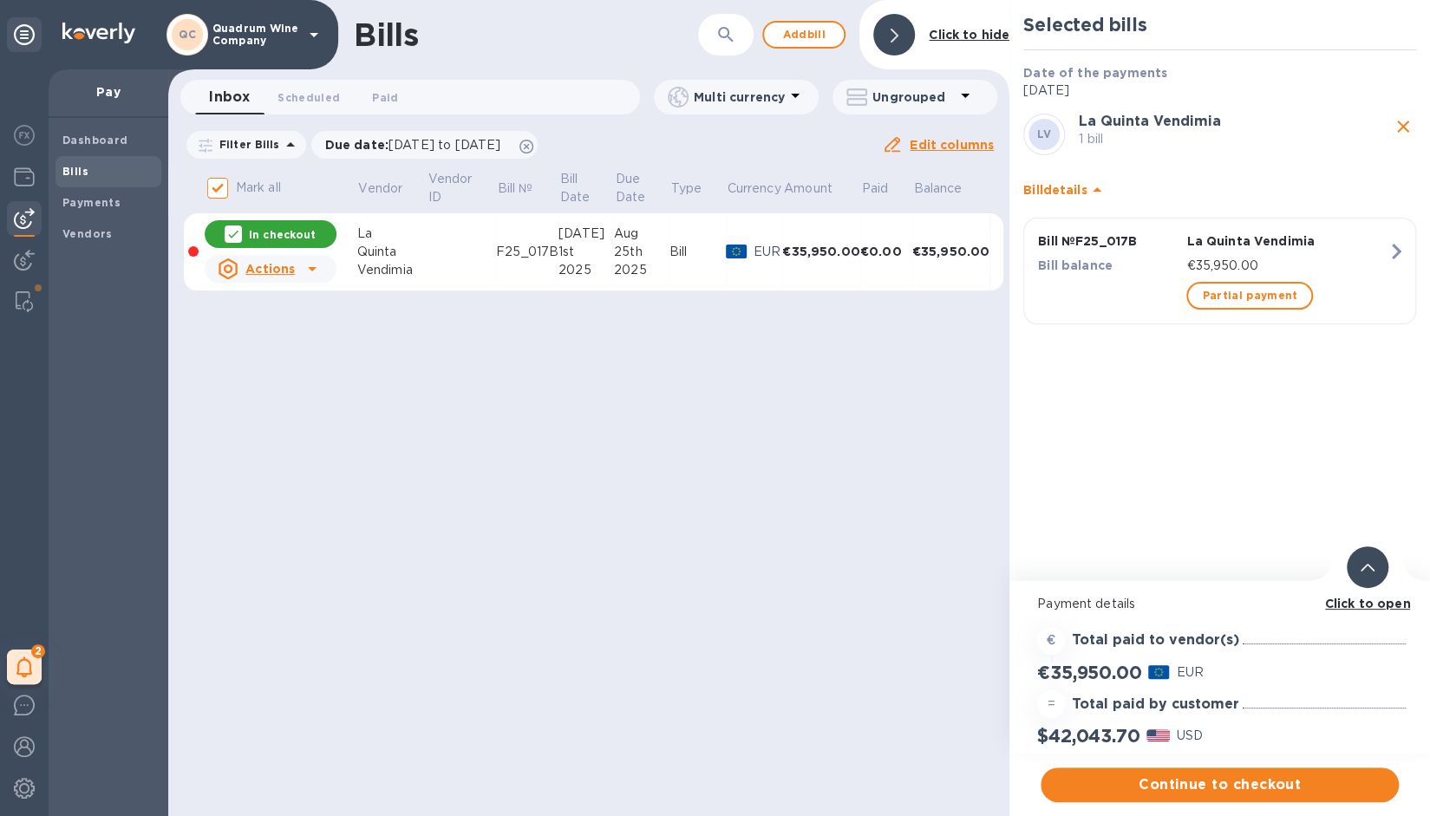
scroll to position [13, 0]
click at [1186, 774] on span "Continue to checkout" at bounding box center [1220, 784] width 330 height 21
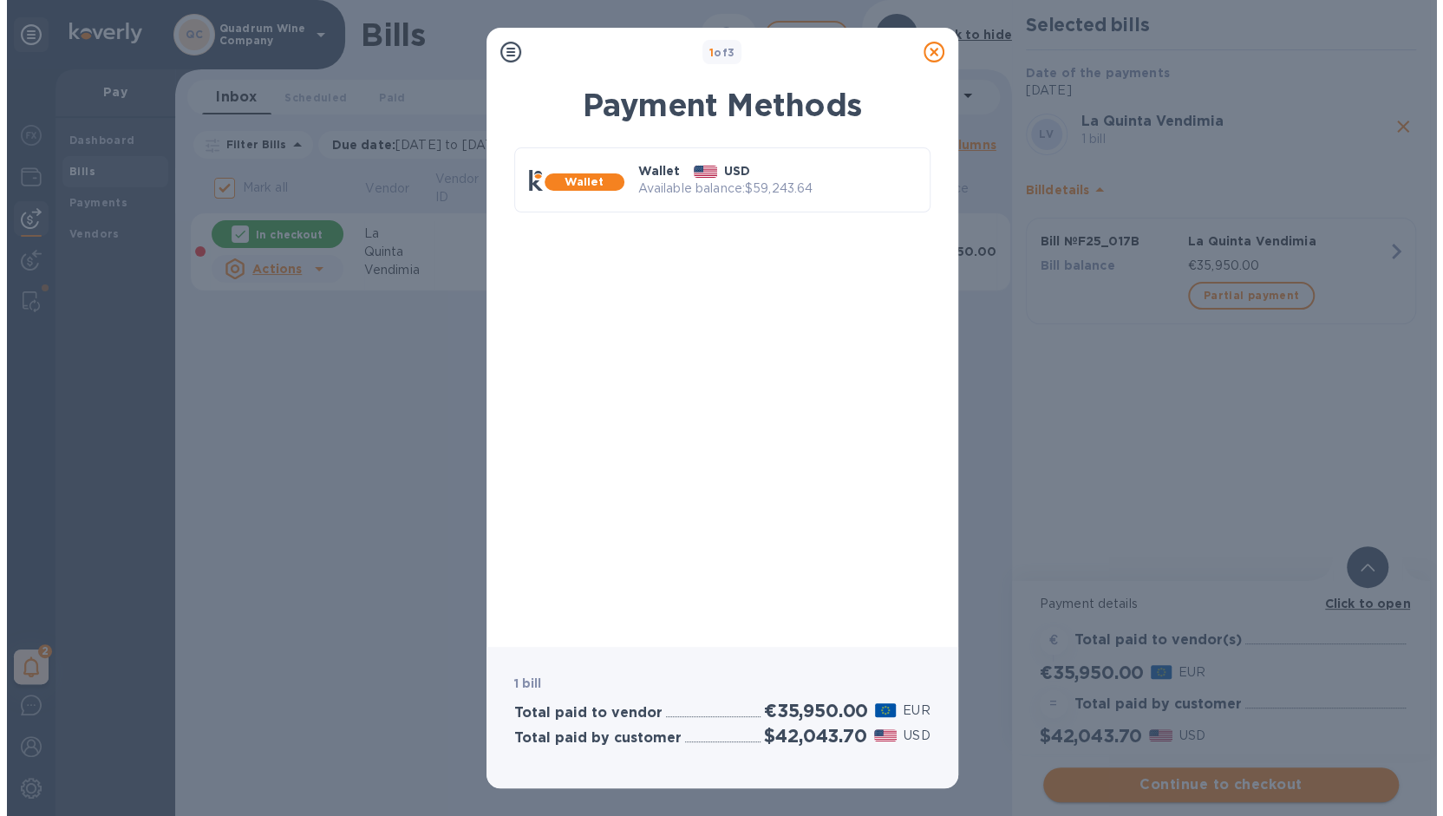
scroll to position [0, 0]
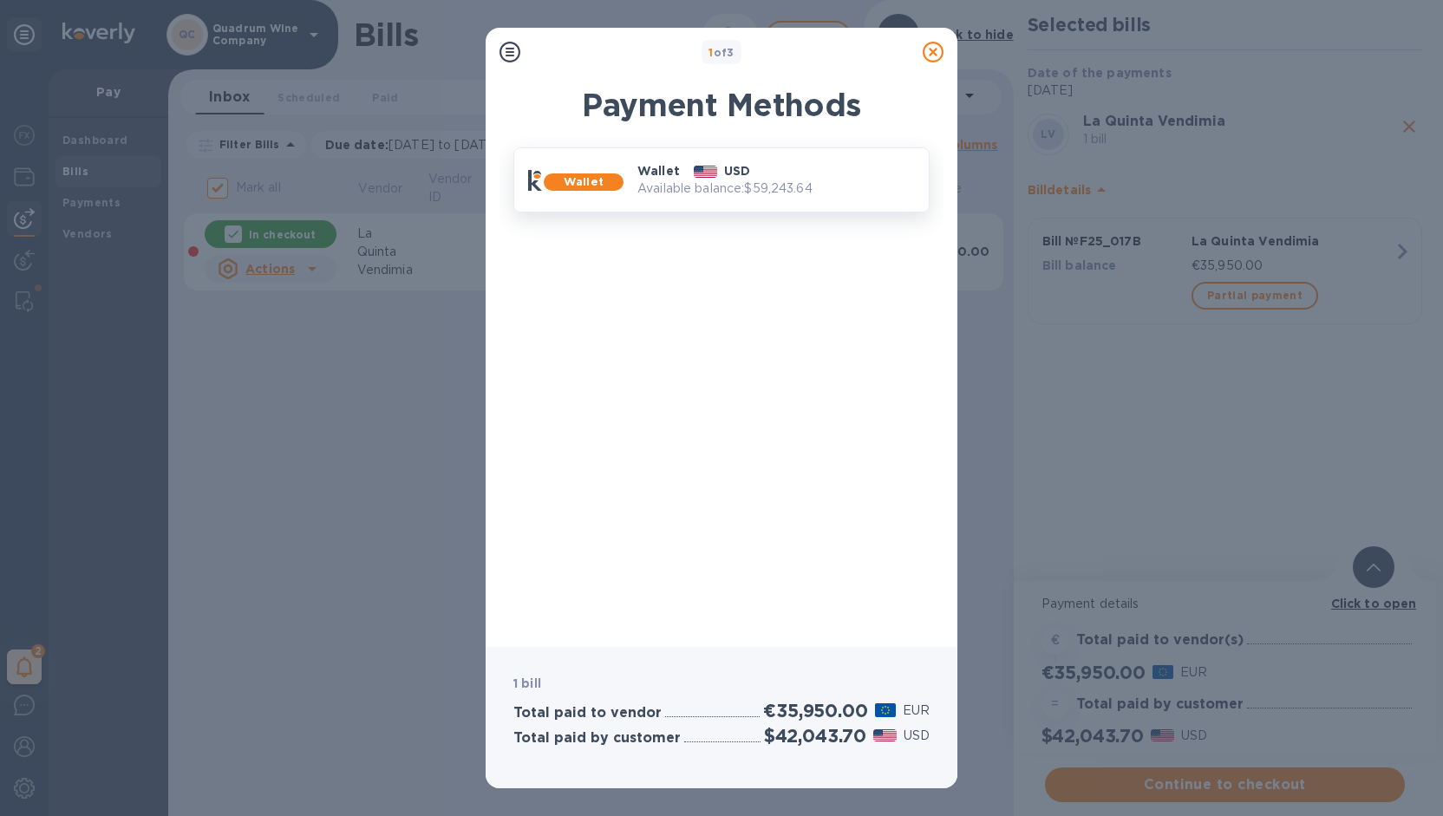
click at [754, 173] on div "USD" at bounding box center [722, 170] width 70 height 31
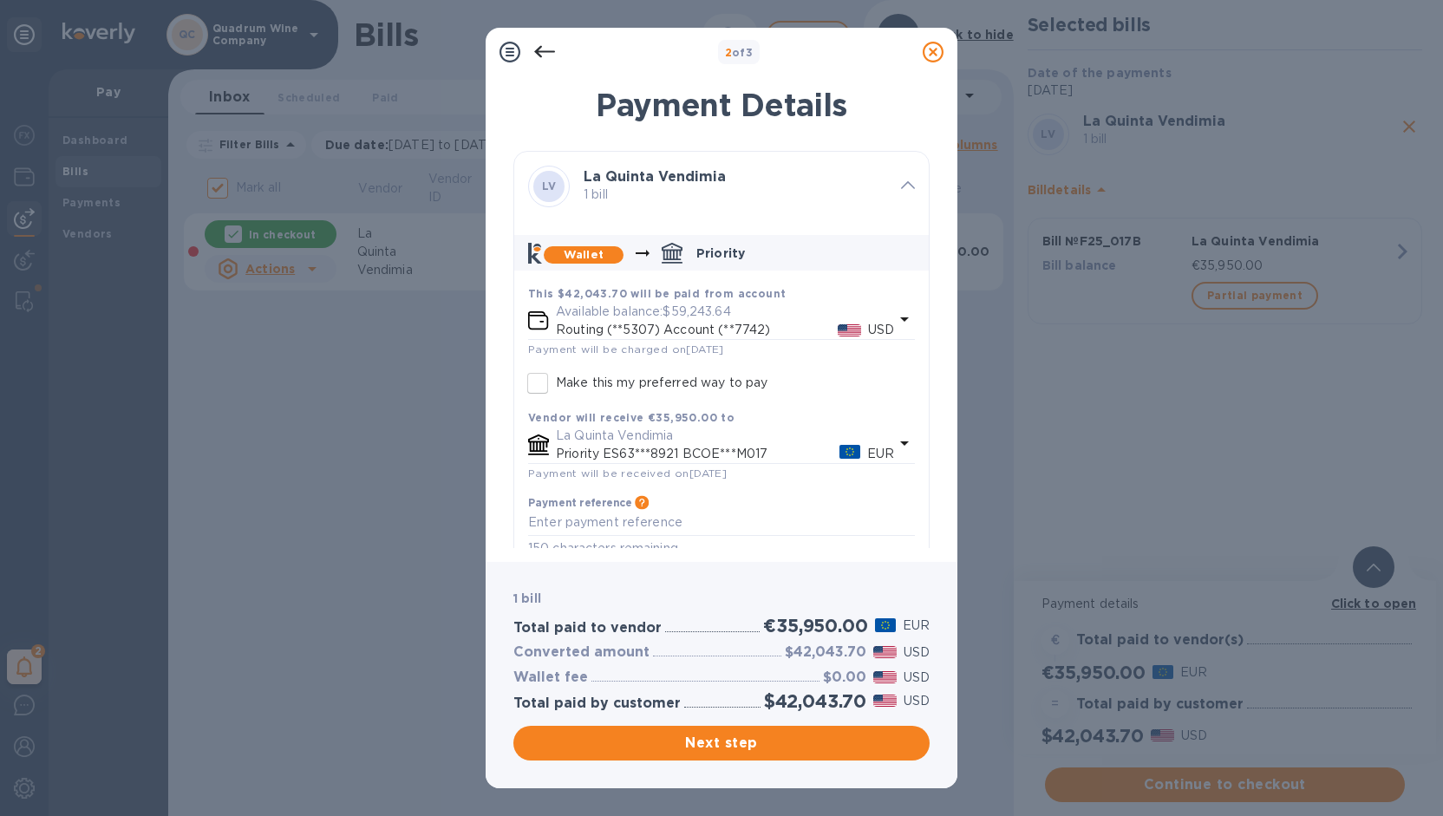
scroll to position [26, 0]
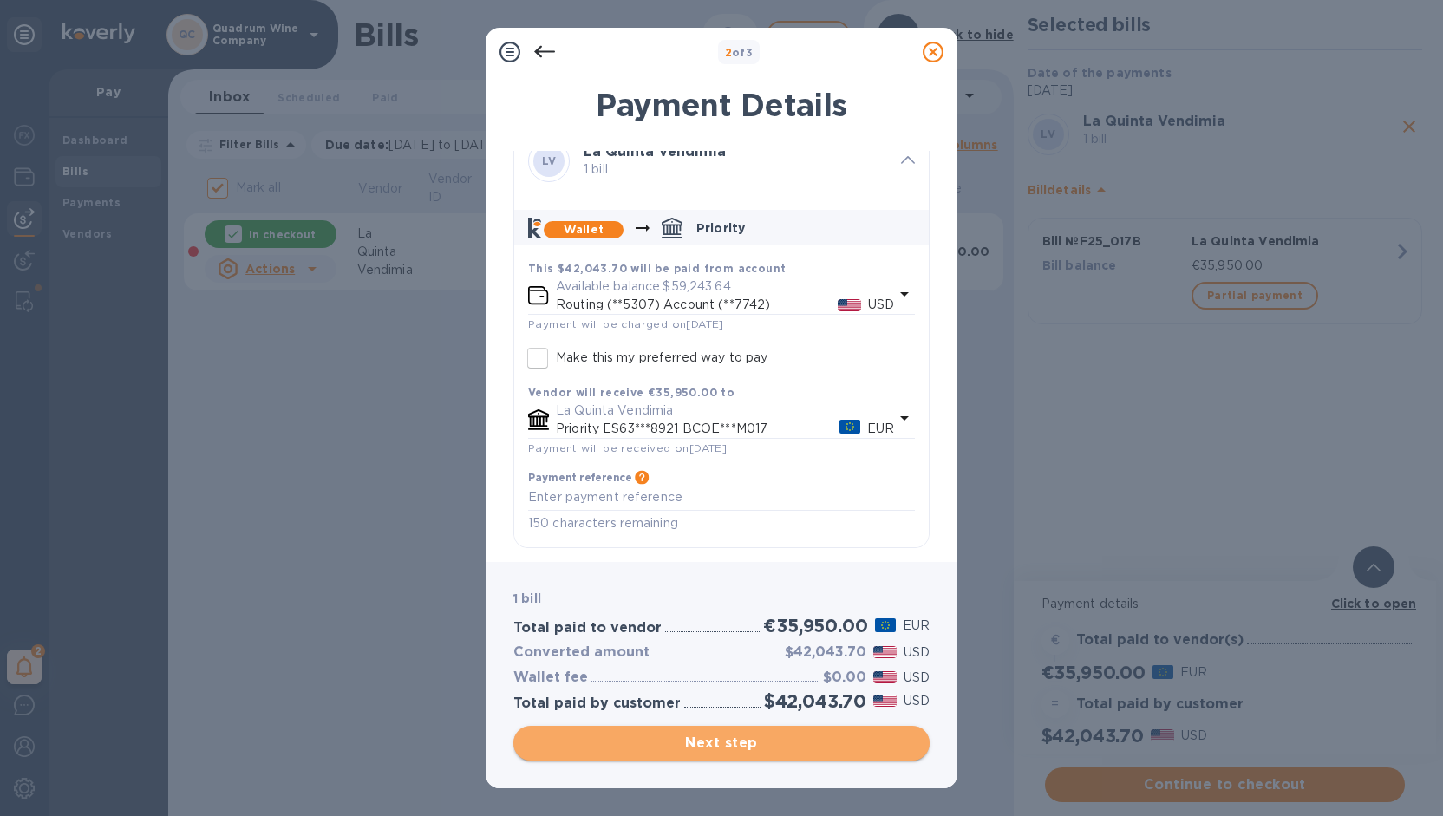
click at [748, 736] on span "Next step" at bounding box center [721, 743] width 389 height 21
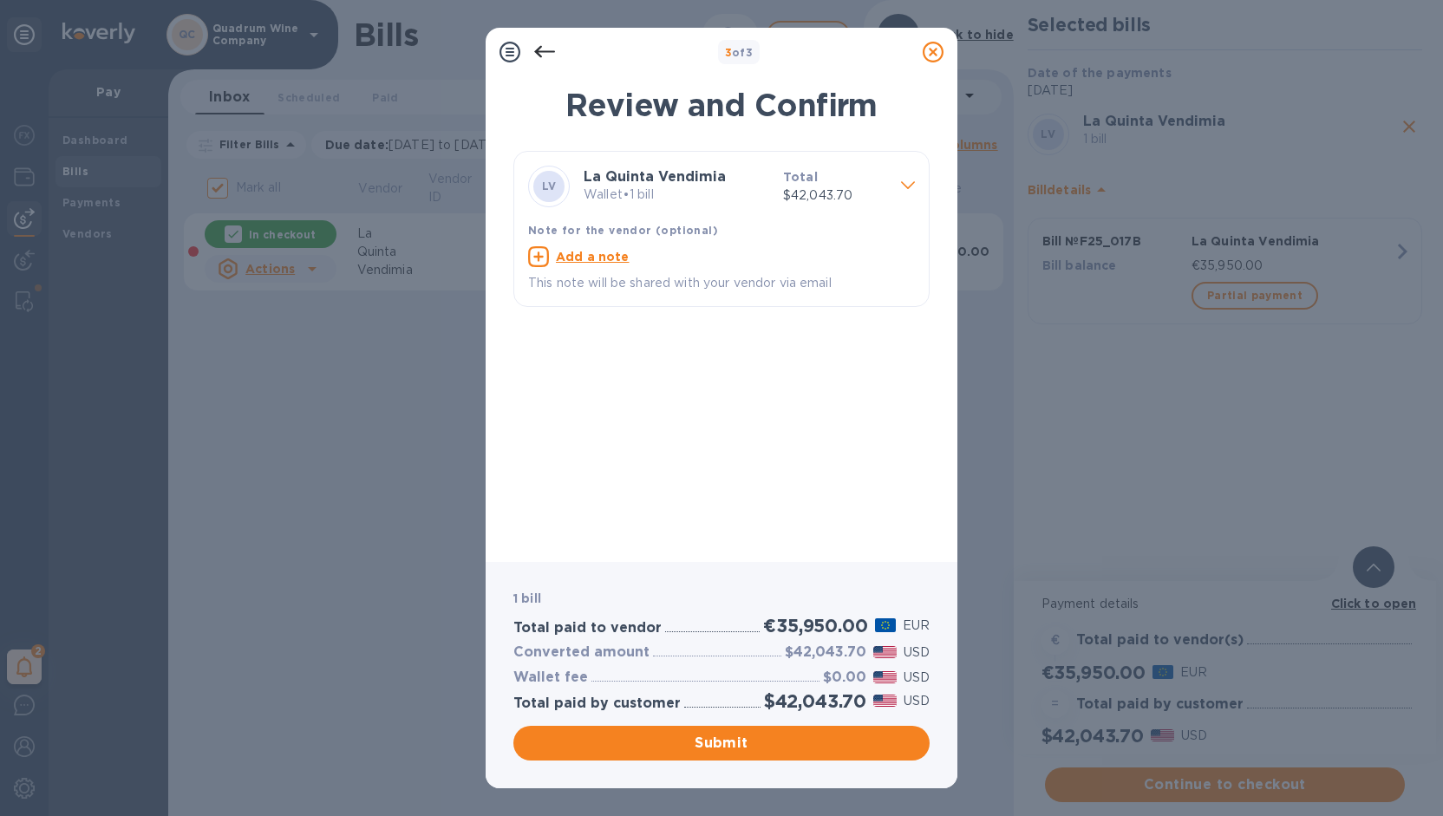
click at [806, 237] on div "Note for the vendor (optional)" at bounding box center [722, 230] width 394 height 25
click at [761, 741] on span "Submit" at bounding box center [721, 743] width 389 height 21
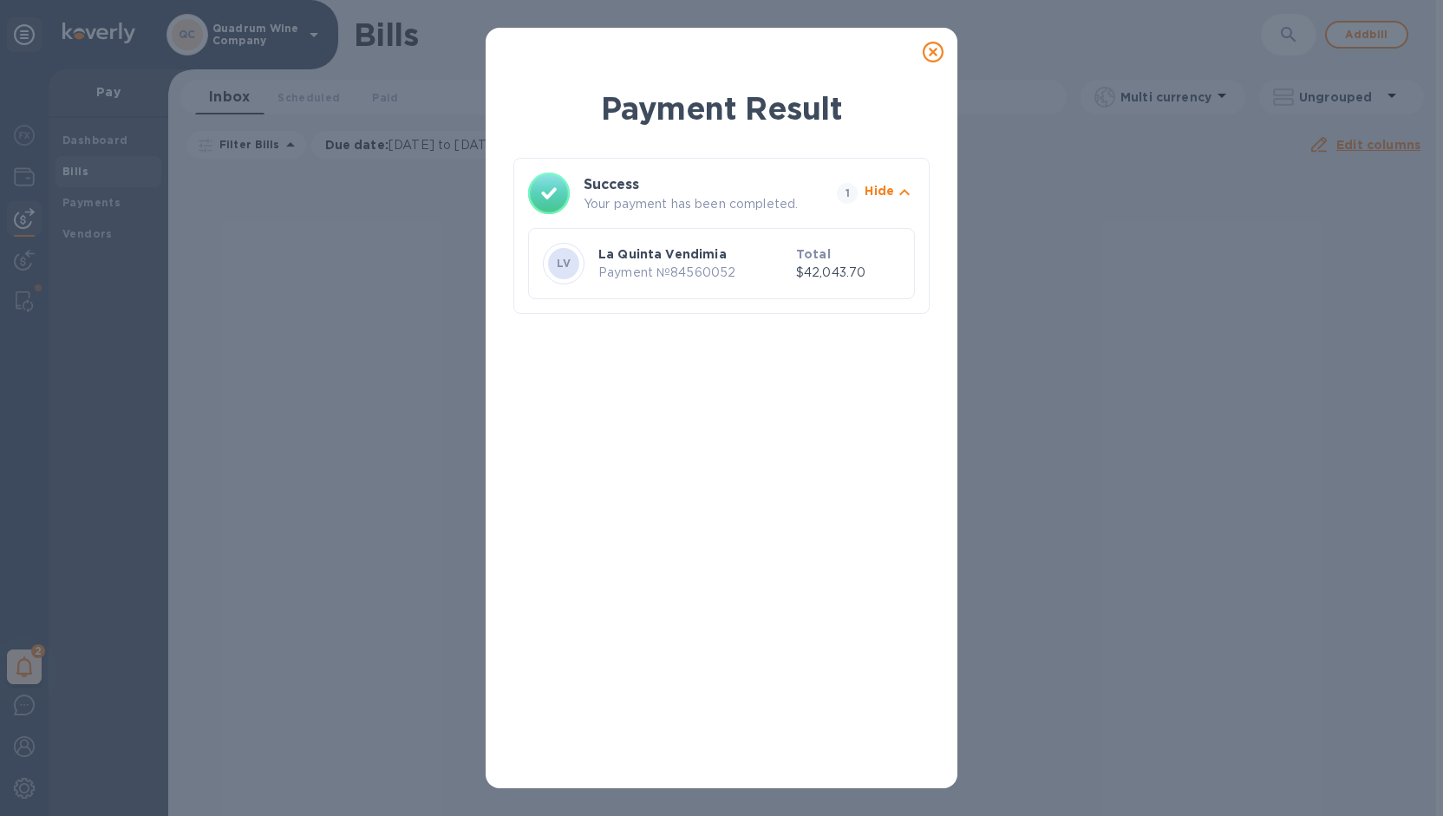
click at [364, 461] on div "Payment Result Success Your payment has been completed. 1 Hide LV La Quinta Ven…" at bounding box center [721, 408] width 1443 height 816
click at [929, 48] on icon at bounding box center [933, 52] width 21 height 21
